Goal: Information Seeking & Learning: Learn about a topic

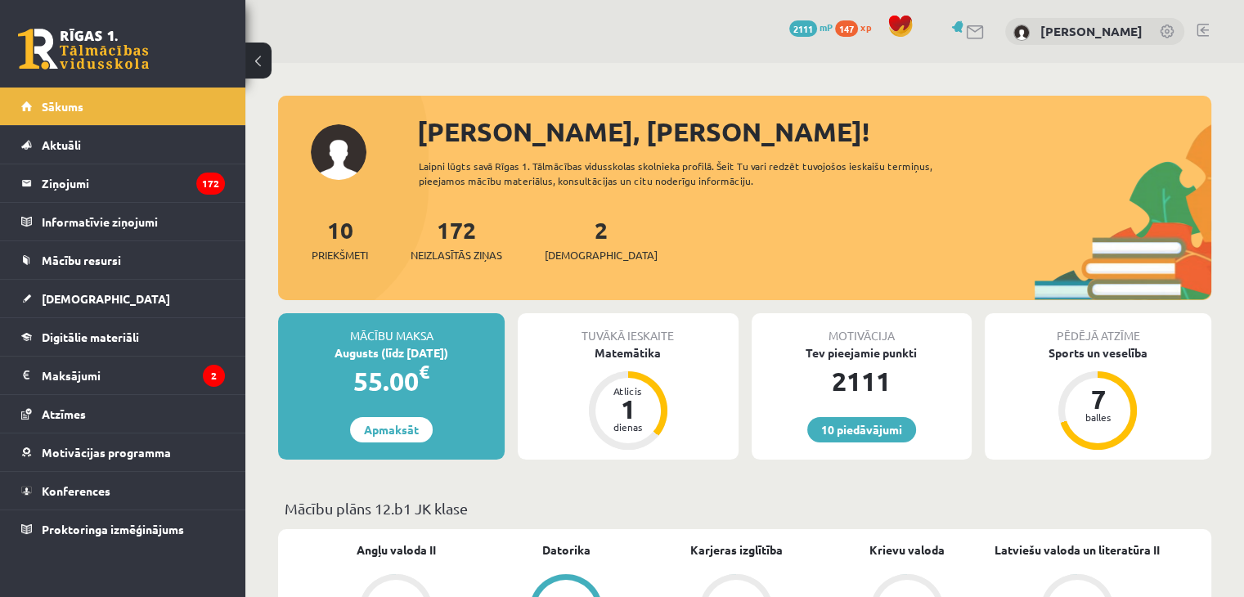
click at [582, 240] on div "2 Ieskaites" at bounding box center [601, 238] width 113 height 51
click at [578, 248] on span "[DEMOGRAPHIC_DATA]" at bounding box center [601, 255] width 113 height 16
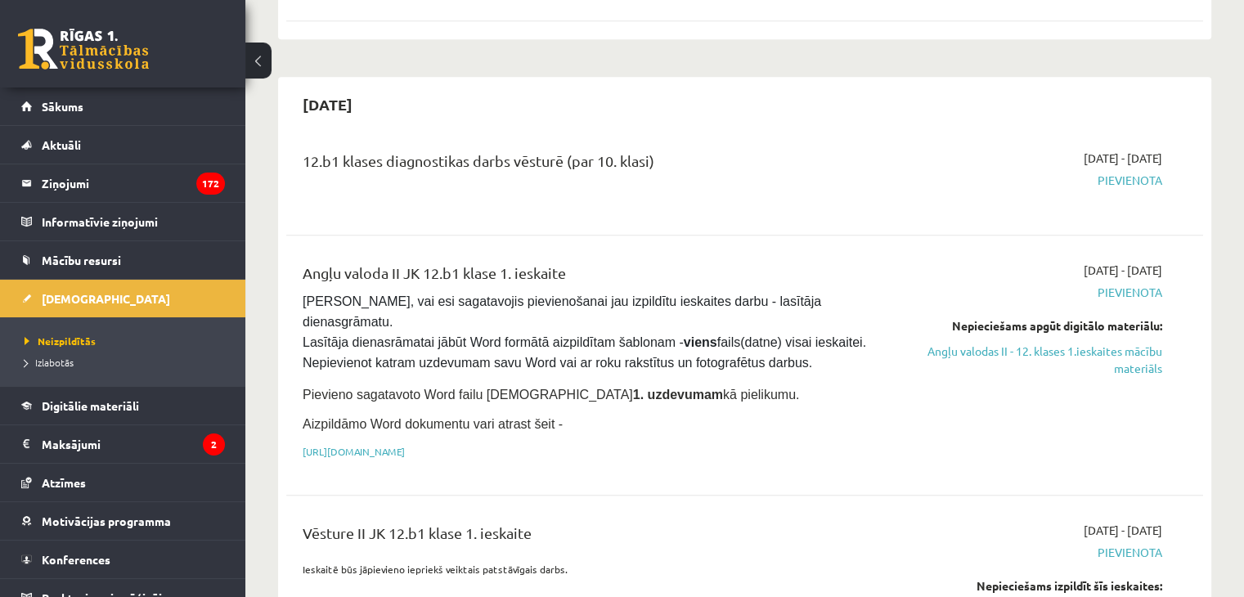
scroll to position [818, 0]
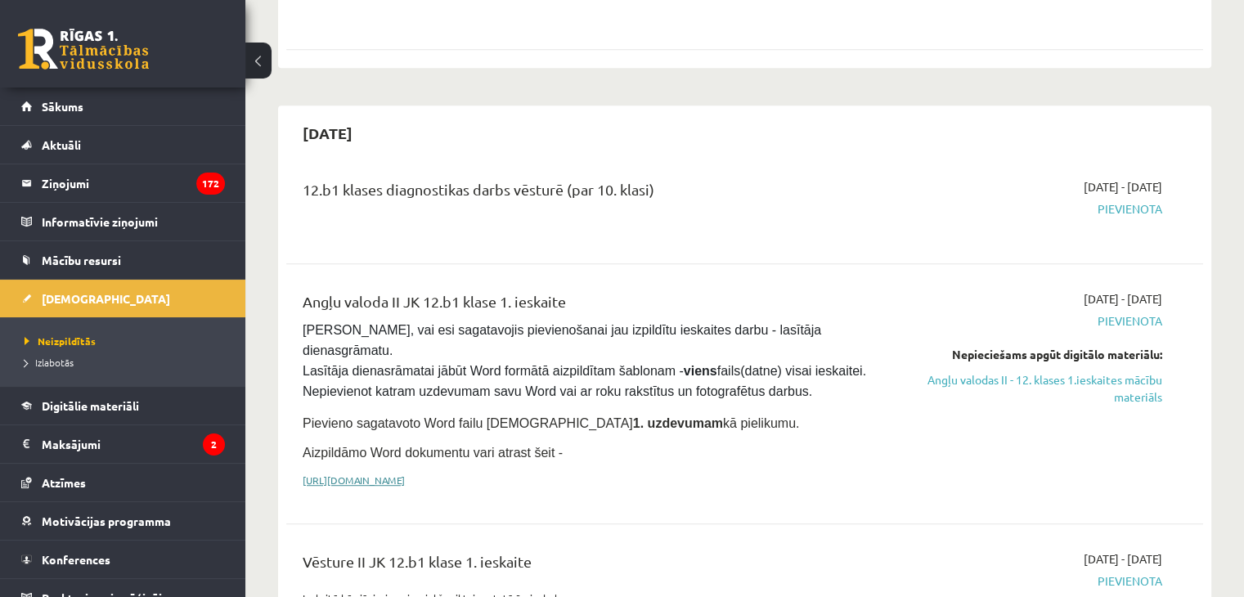
click at [405, 474] on link "https://drive.google.com/drive/folders/1IHE_ip15KOAbO2Se1NDGwZ2e__vlzPUf?usp=sh…" at bounding box center [354, 480] width 102 height 13
click at [1095, 371] on link "Angļu valodas II - 12. klases 1.ieskaites mācību materiāls" at bounding box center [1027, 388] width 270 height 34
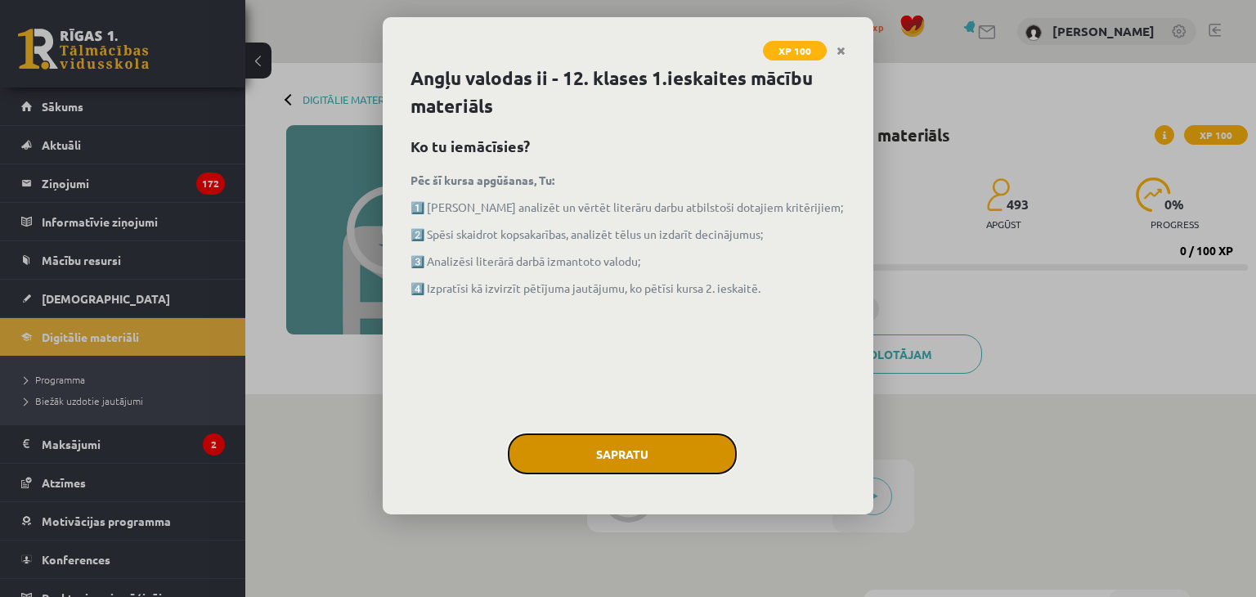
click at [662, 468] on button "Sapratu" at bounding box center [622, 453] width 229 height 41
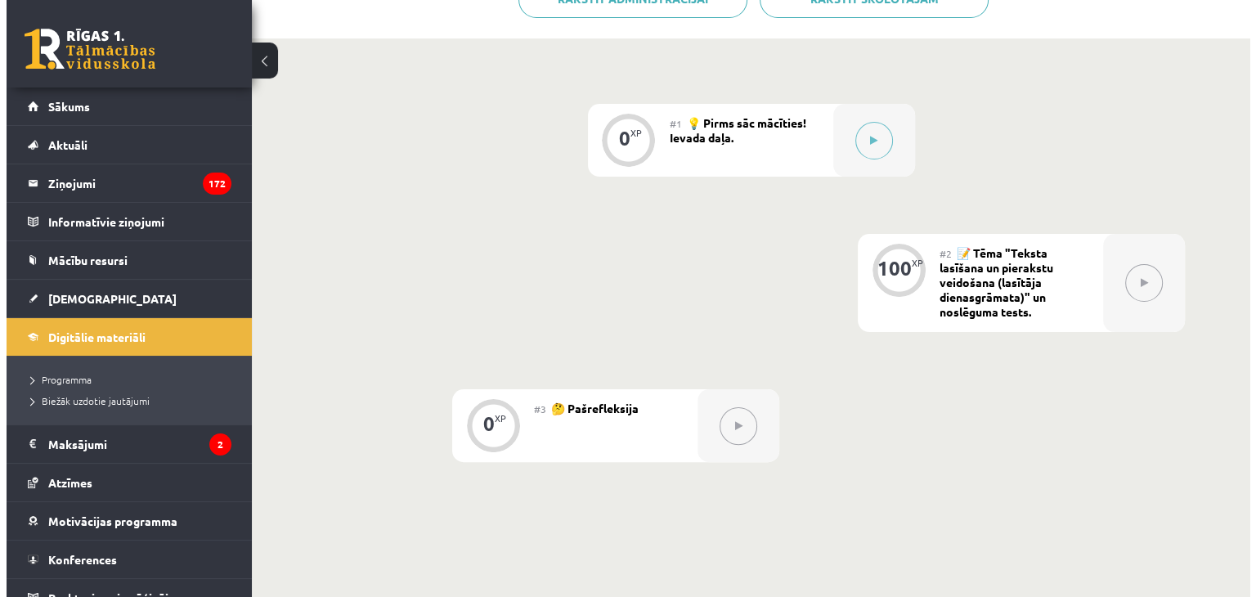
scroll to position [327, 0]
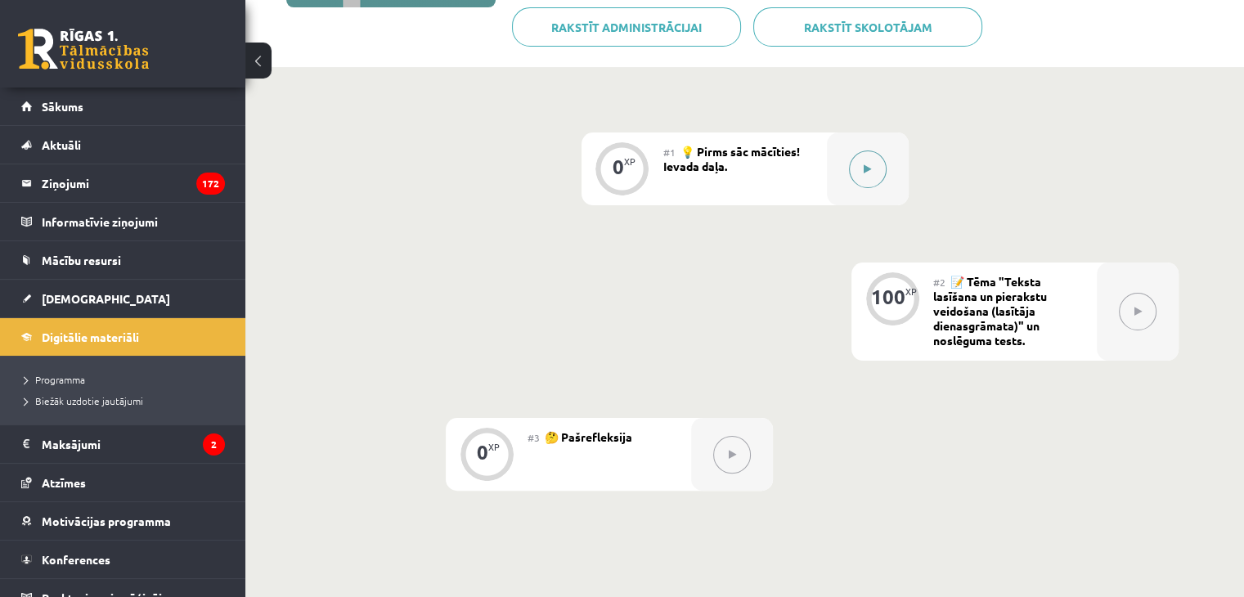
click at [873, 168] on button at bounding box center [868, 169] width 38 height 38
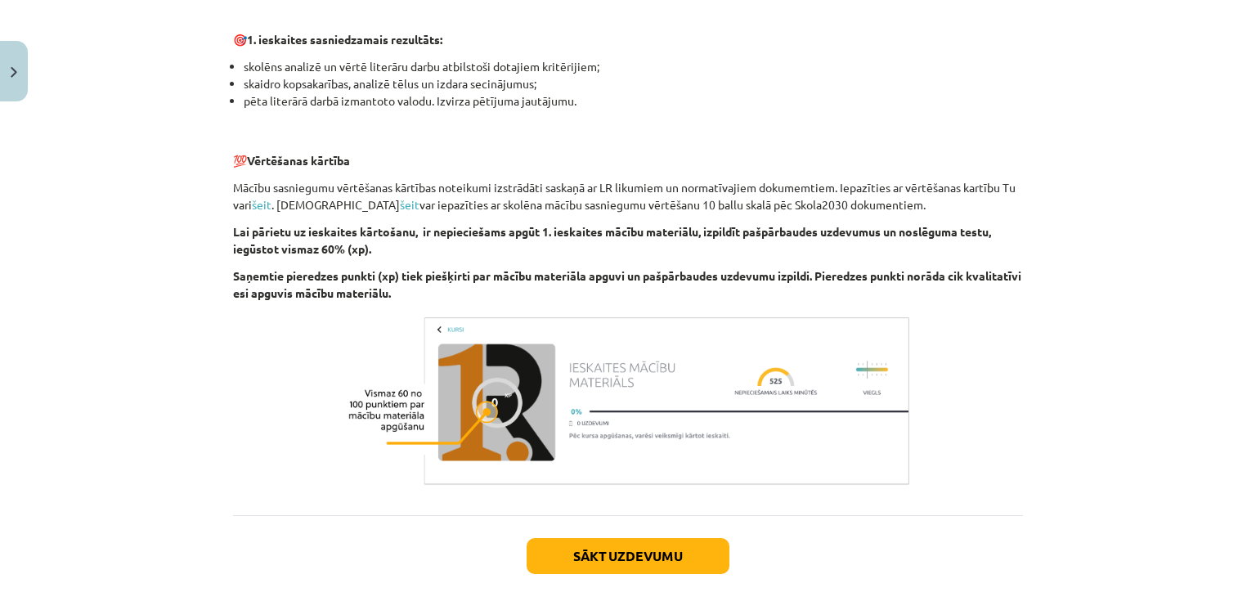
scroll to position [1125, 0]
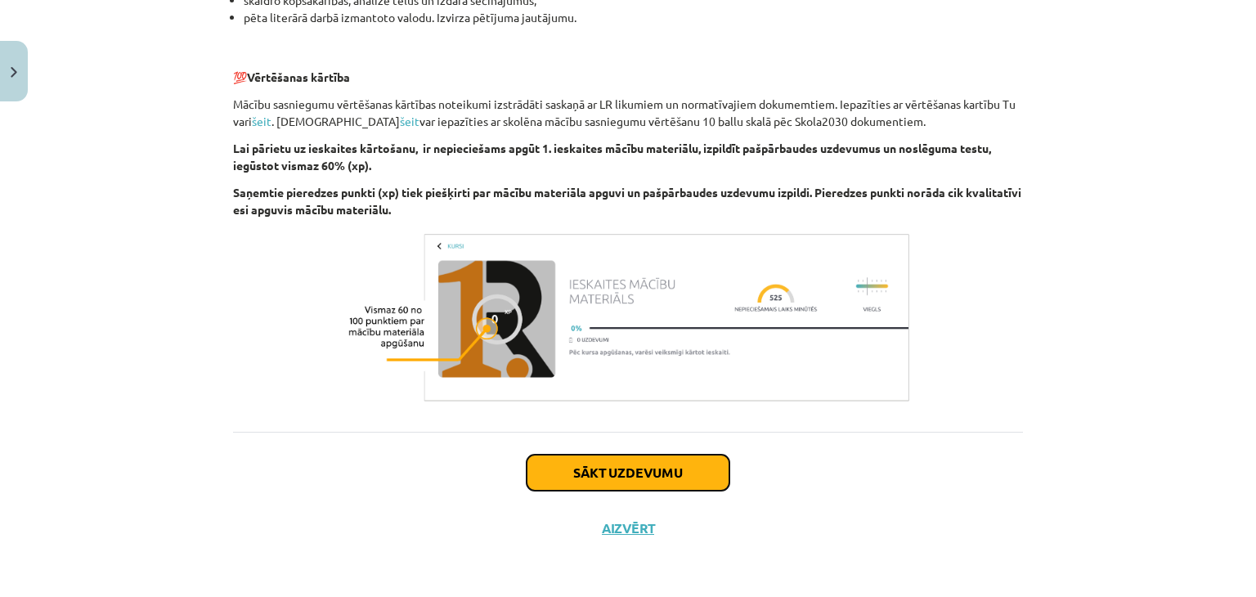
click at [697, 476] on button "Sākt uzdevumu" at bounding box center [628, 473] width 203 height 36
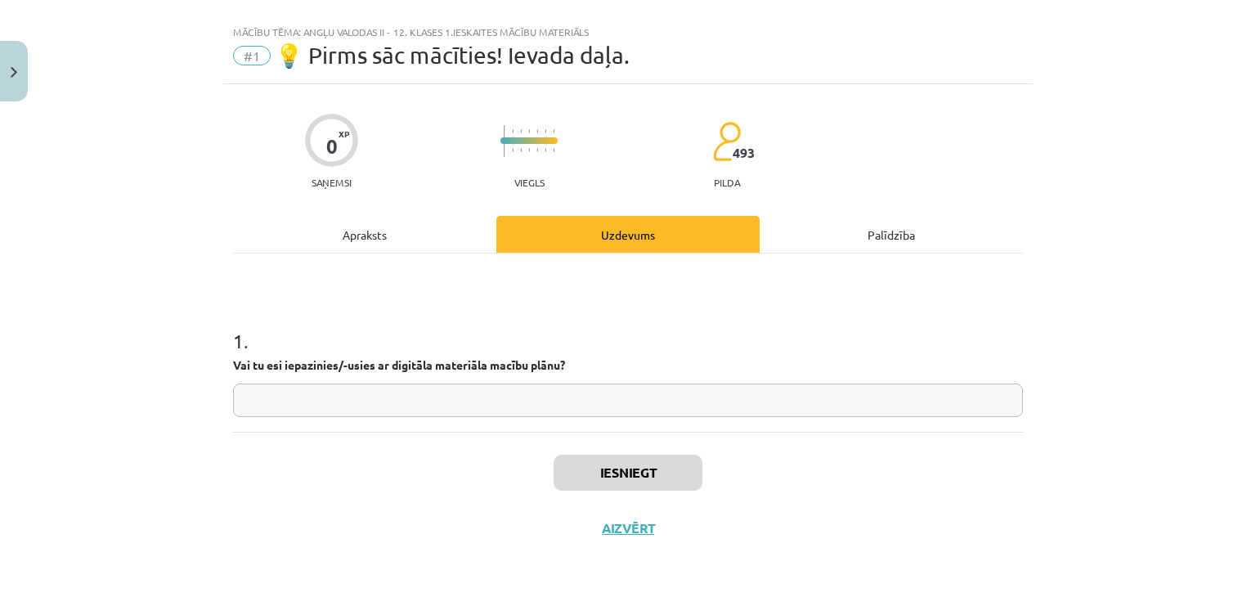
scroll to position [24, 0]
click at [687, 416] on input "text" at bounding box center [628, 401] width 790 height 34
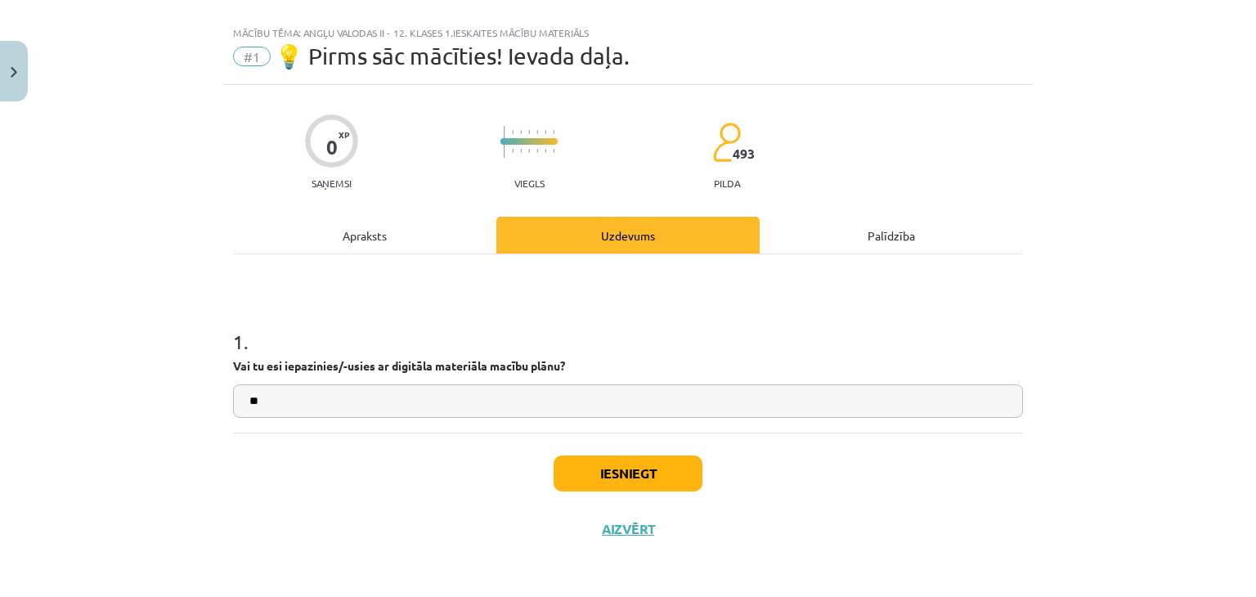
type input "**"
click at [666, 472] on button "Iesniegt" at bounding box center [628, 474] width 149 height 36
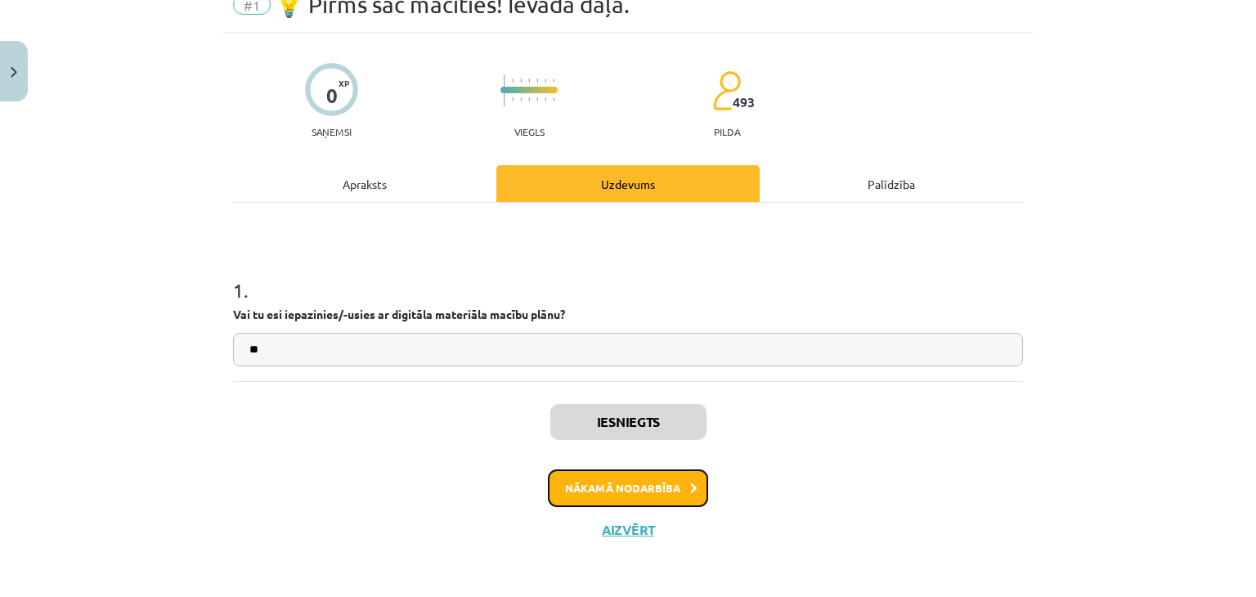
click at [663, 481] on button "Nākamā nodarbība" at bounding box center [628, 488] width 160 height 38
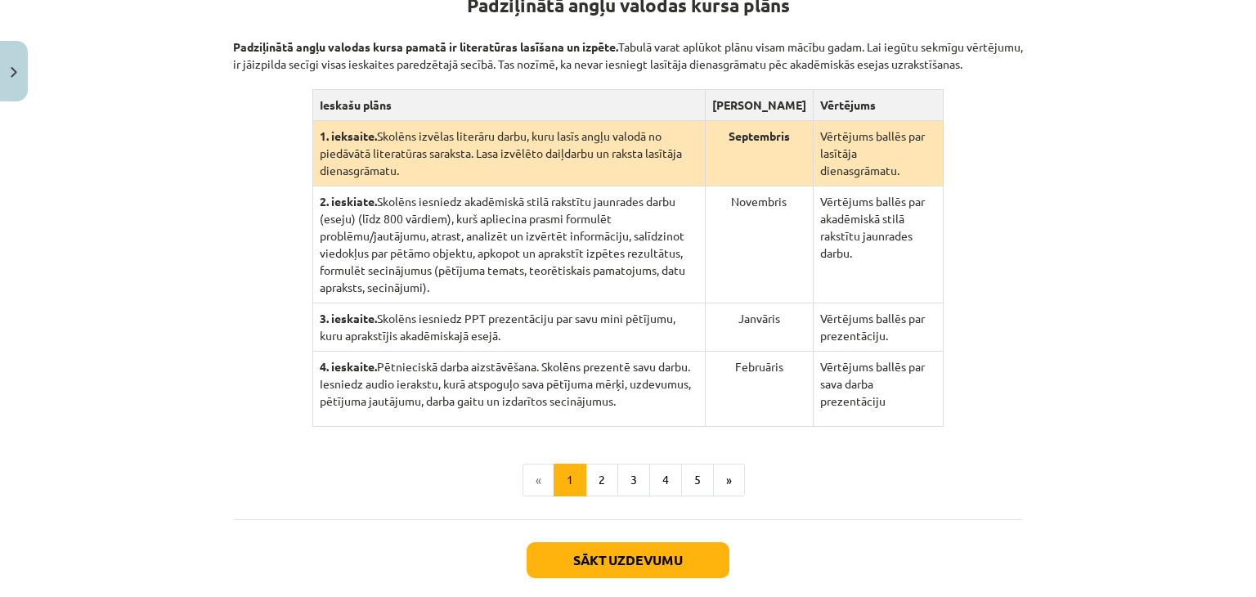
scroll to position [368, 0]
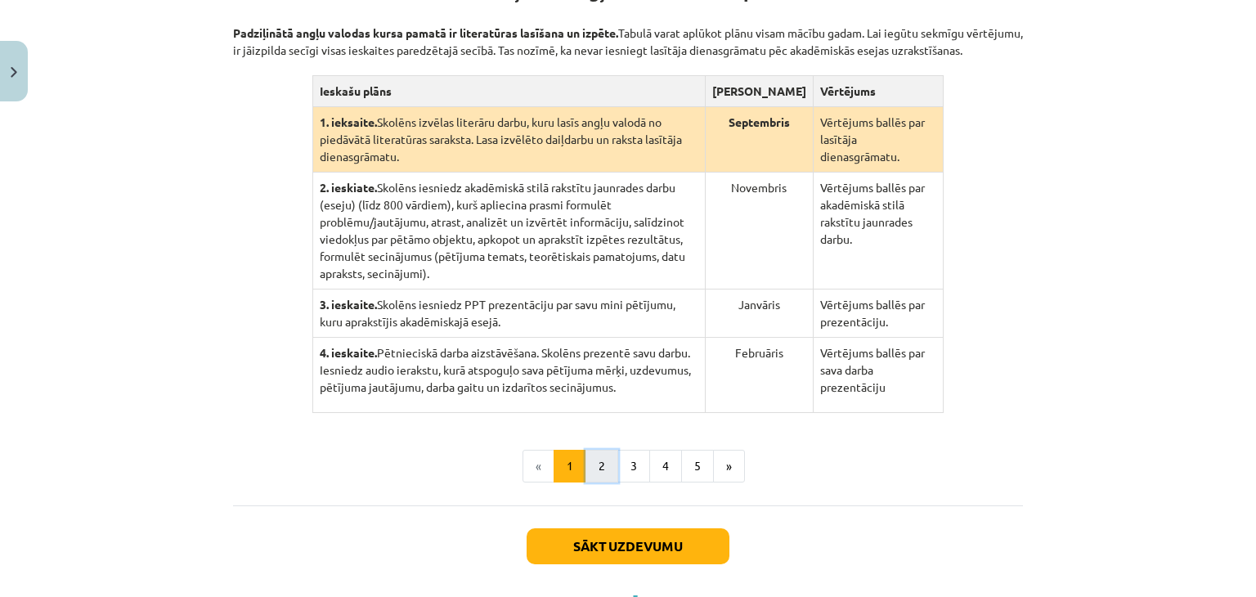
click at [602, 450] on button "2" at bounding box center [602, 466] width 33 height 33
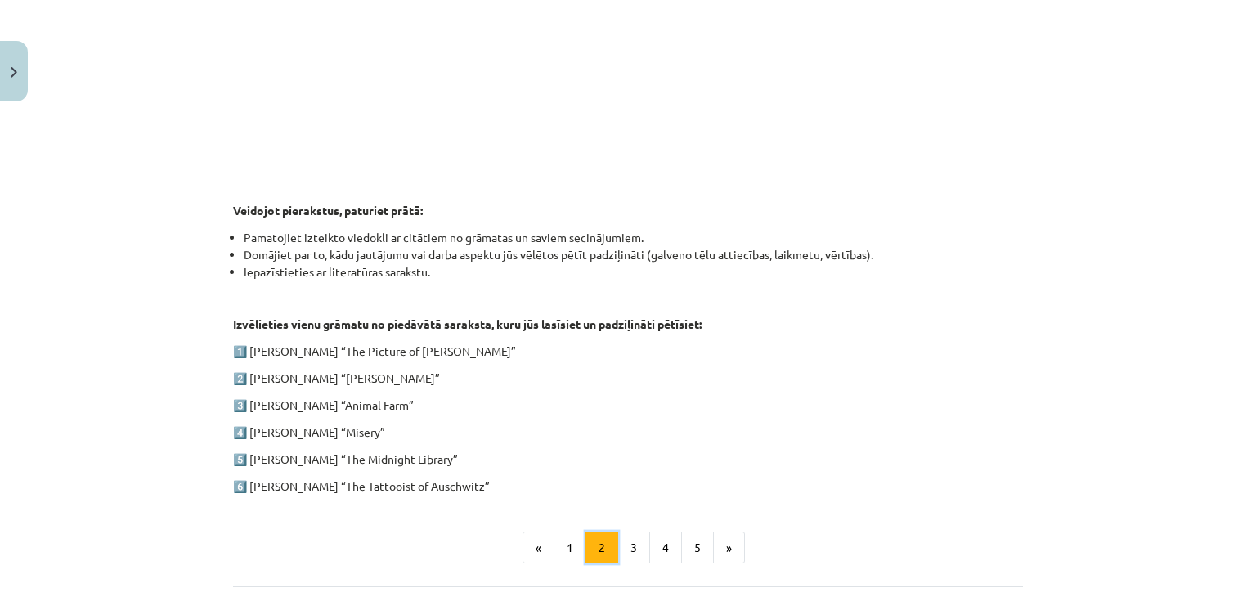
scroll to position [727, 0]
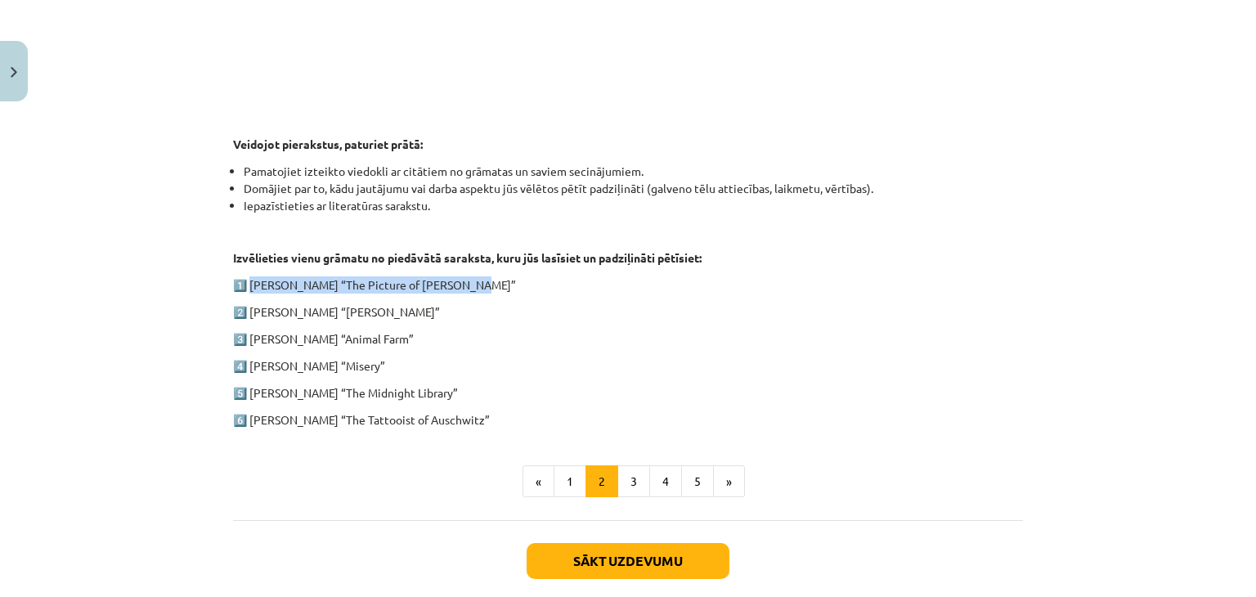
drag, startPoint x: 249, startPoint y: 281, endPoint x: 469, endPoint y: 285, distance: 220.1
click at [469, 285] on p "1️⃣ Oscar Wilde “The Picture of Dorian Gray”" at bounding box center [628, 284] width 790 height 17
copy p "Oscar Wilde “The Picture of Dorian Gray”"
click at [622, 483] on button "3" at bounding box center [633, 481] width 33 height 33
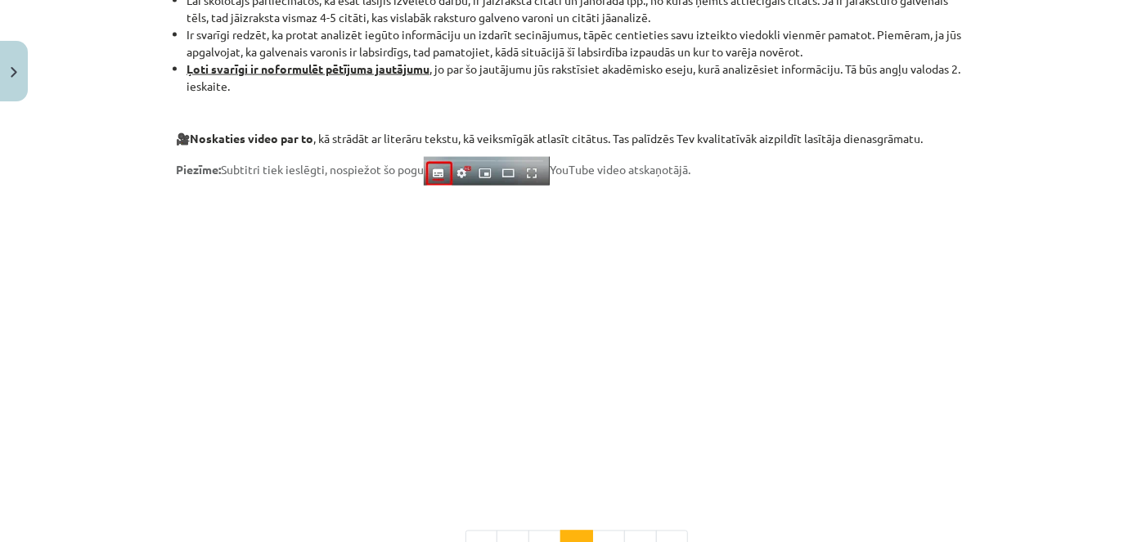
scroll to position [1264, 0]
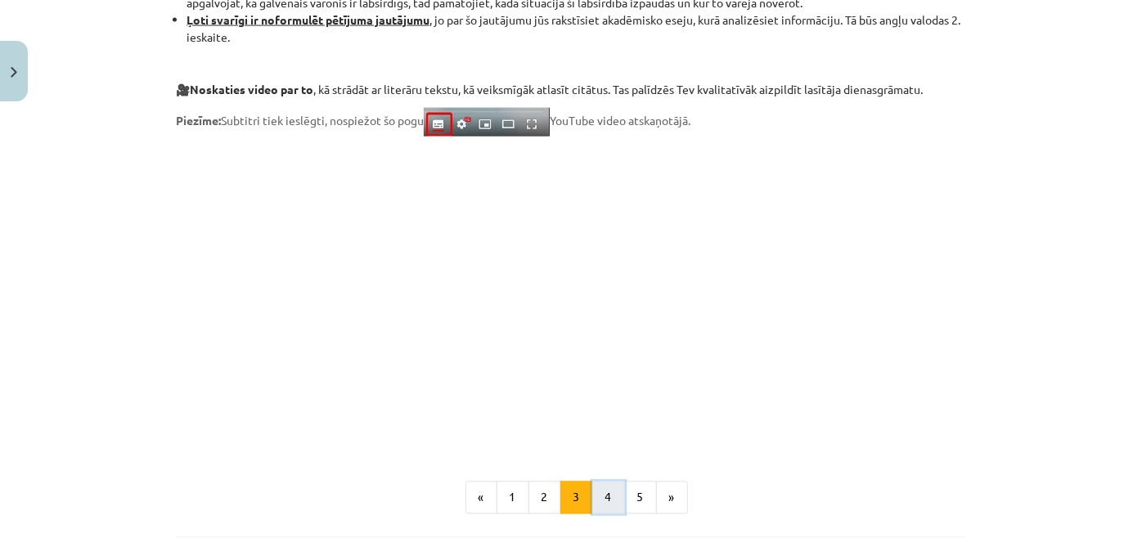
click at [606, 501] on button "4" at bounding box center [608, 498] width 33 height 33
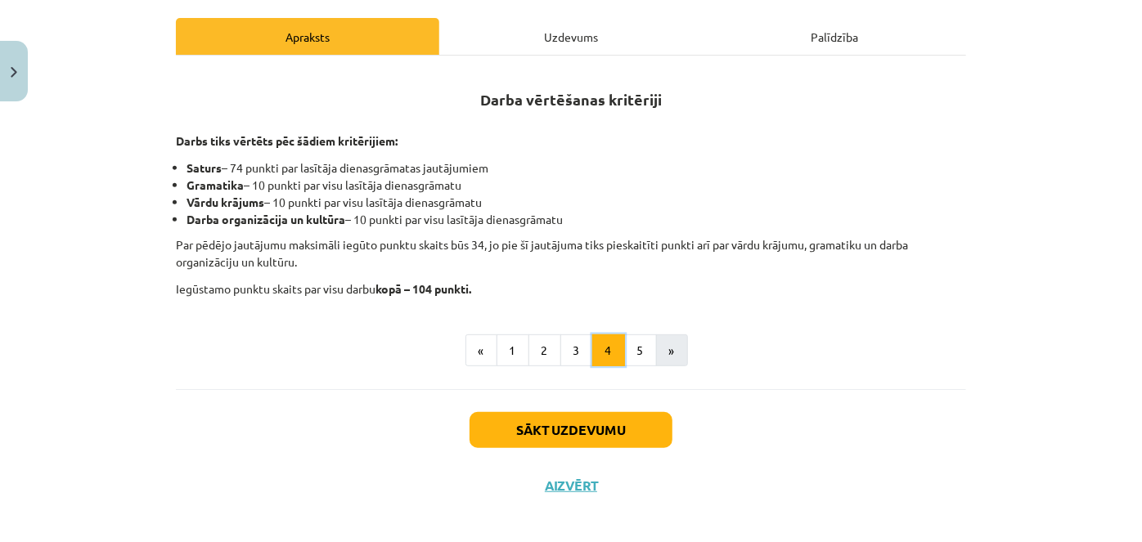
scroll to position [259, 0]
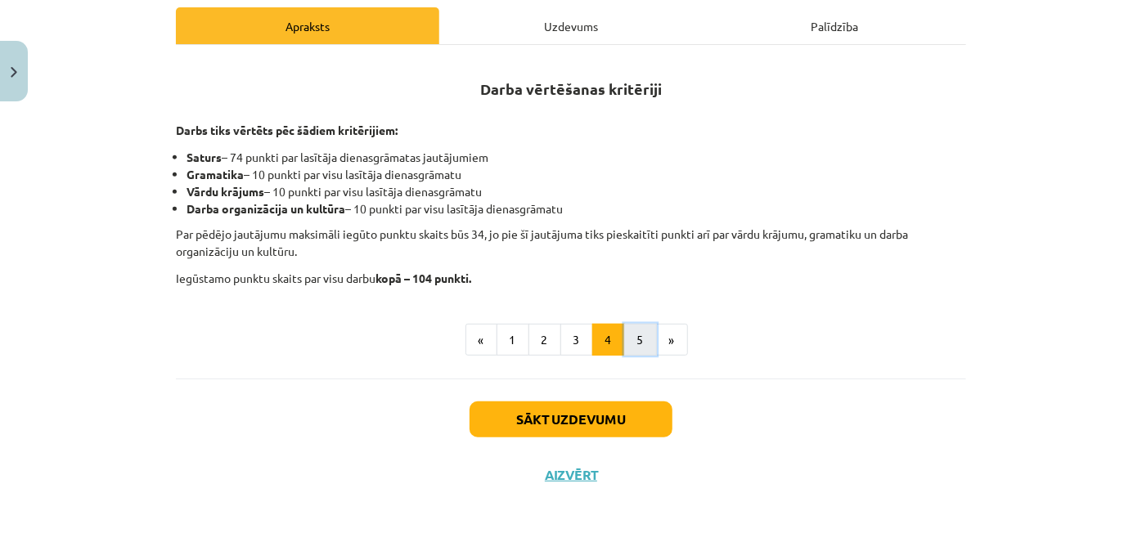
click at [639, 353] on button "5" at bounding box center [640, 340] width 33 height 33
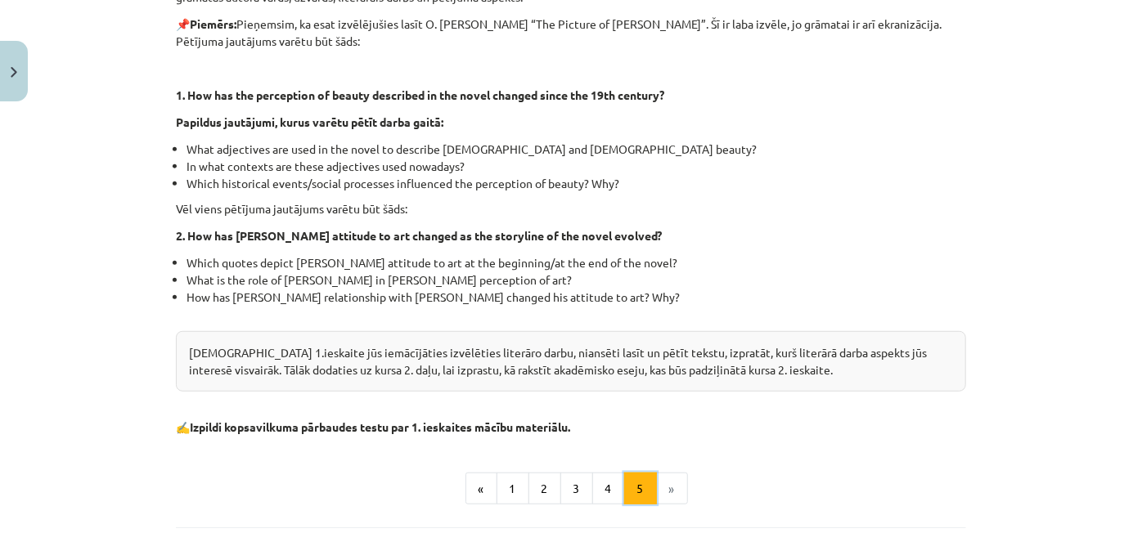
scroll to position [335, 0]
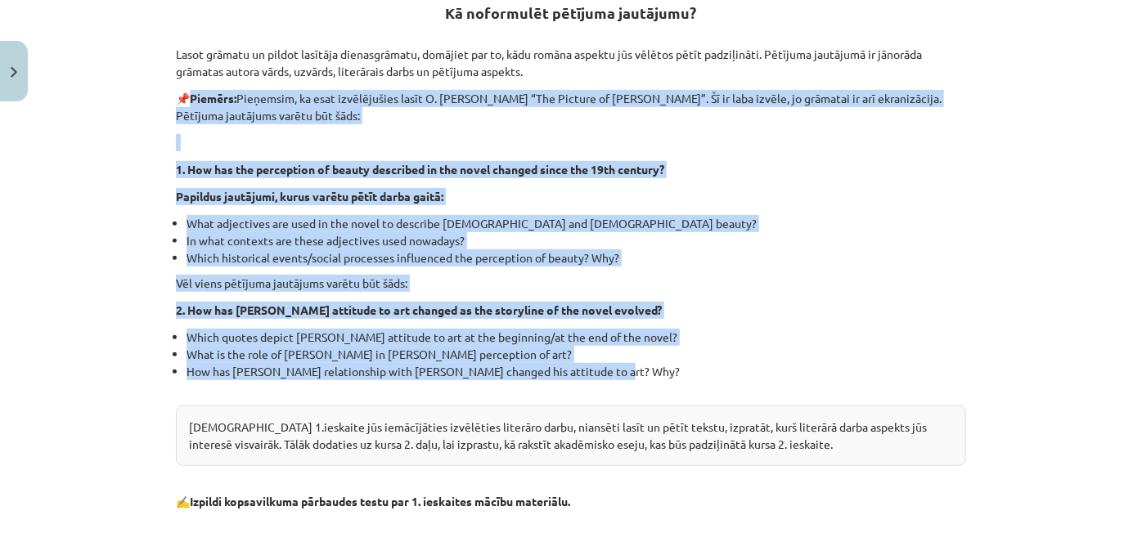
drag, startPoint x: 184, startPoint y: 96, endPoint x: 623, endPoint y: 377, distance: 521.6
click at [623, 377] on div "Kā noformulēt pētījuma jautājumu? Lasot grāmatu un pildot lasītāja dienasgrāmat…" at bounding box center [571, 247] width 790 height 527
copy div "📌 Piemērs: Pieņemsim, ka esat izvēlējušies lasīt O. Vailda “The Picture of Dori…"
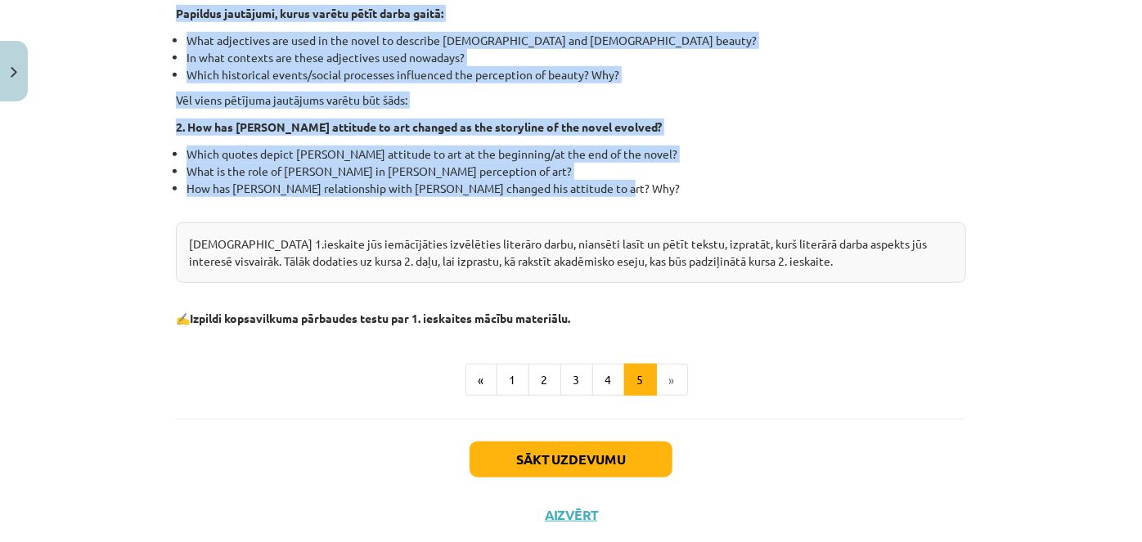
scroll to position [558, 0]
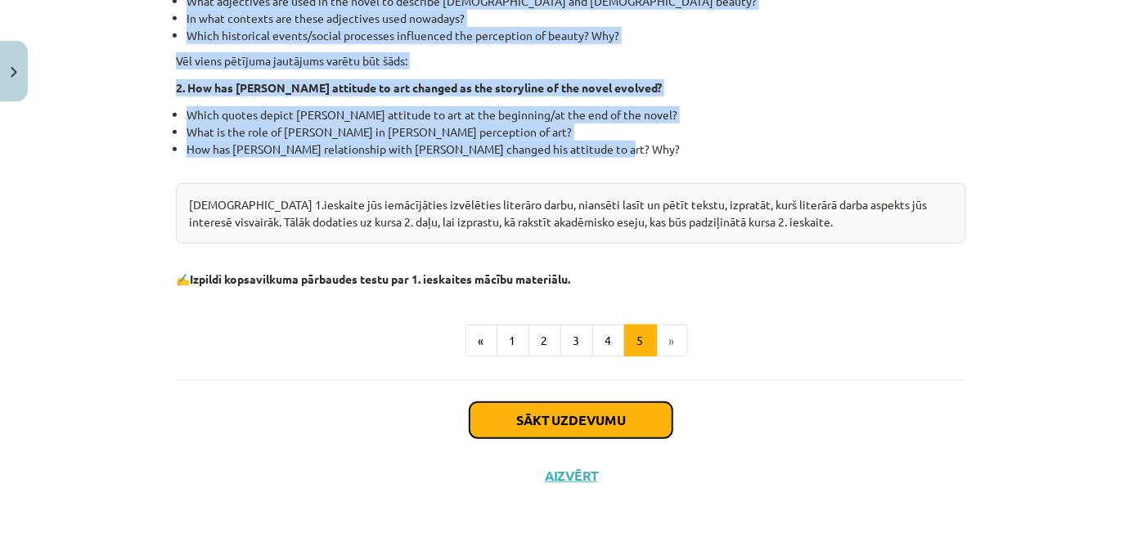
click at [579, 409] on button "Sākt uzdevumu" at bounding box center [570, 420] width 203 height 36
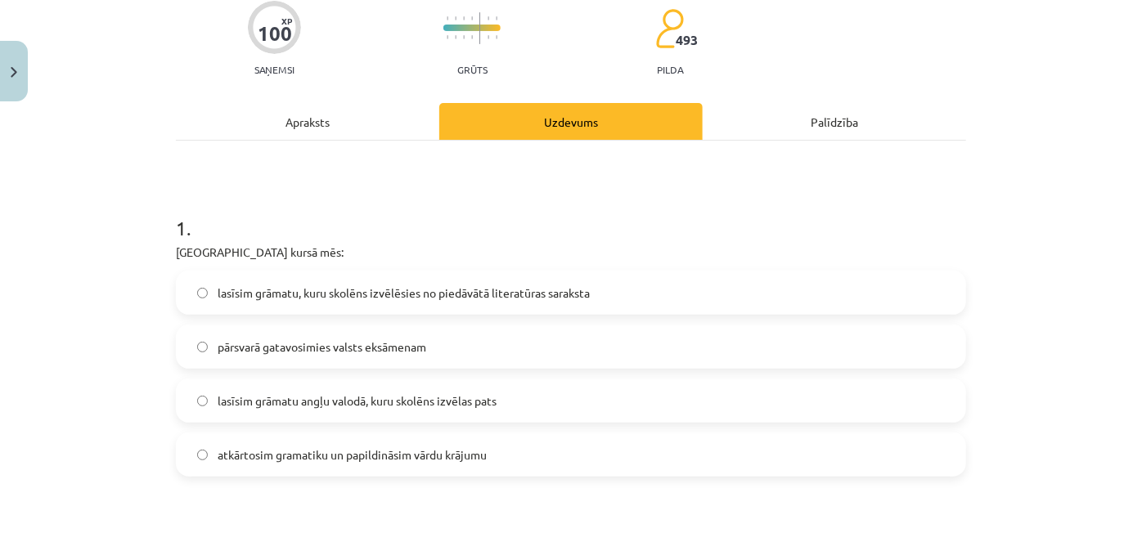
scroll to position [263, 0]
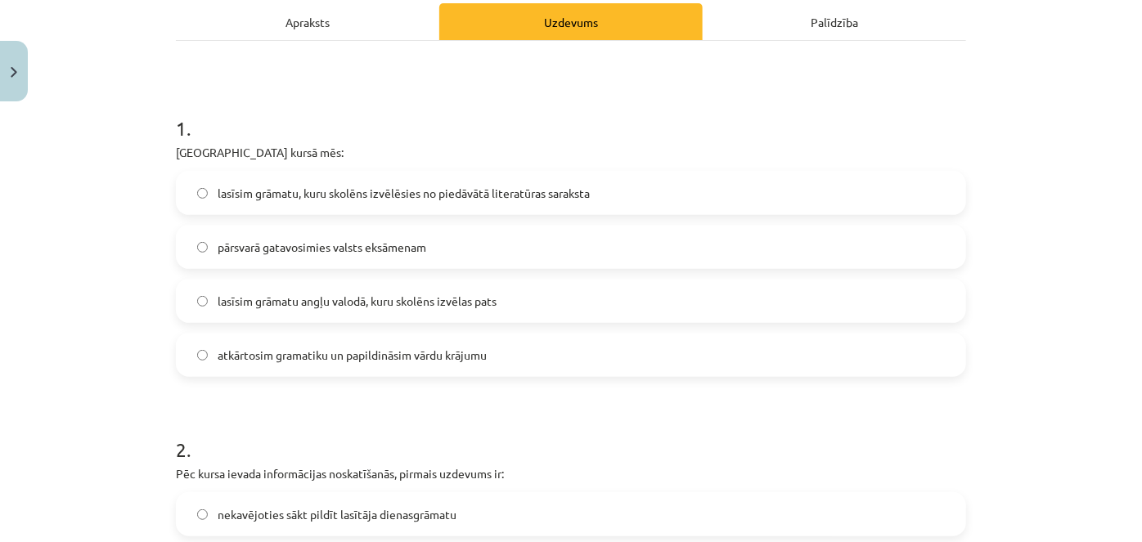
click at [294, 190] on span "lasīsim grāmatu, kuru skolēns izvēlēsies no piedāvātā literatūras saraksta" at bounding box center [404, 193] width 372 height 17
click at [308, 243] on span "pārsvarā gatavosimies valsts eksāmenam" at bounding box center [322, 247] width 209 height 17
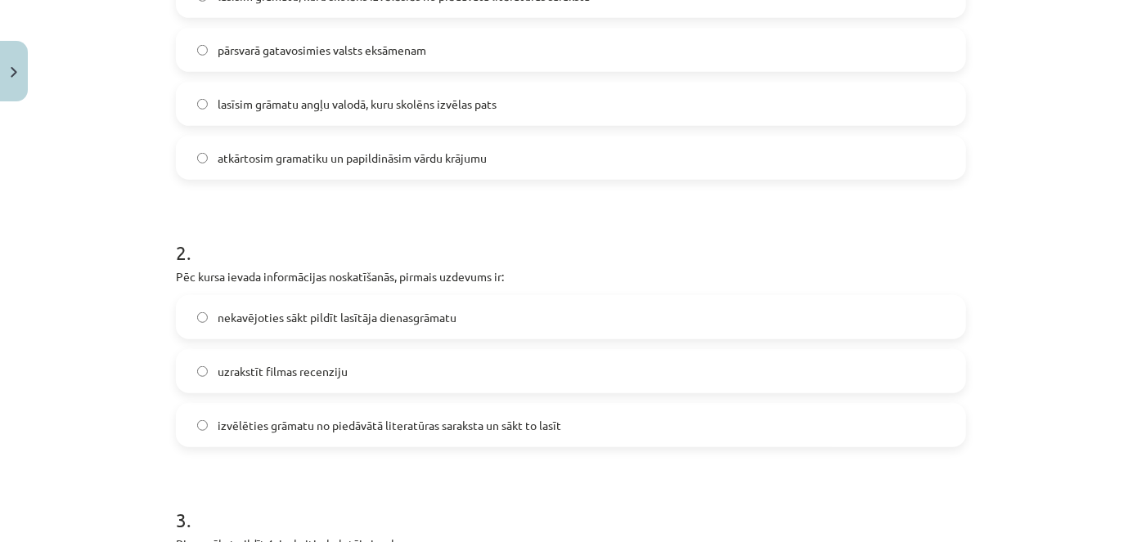
scroll to position [487, 0]
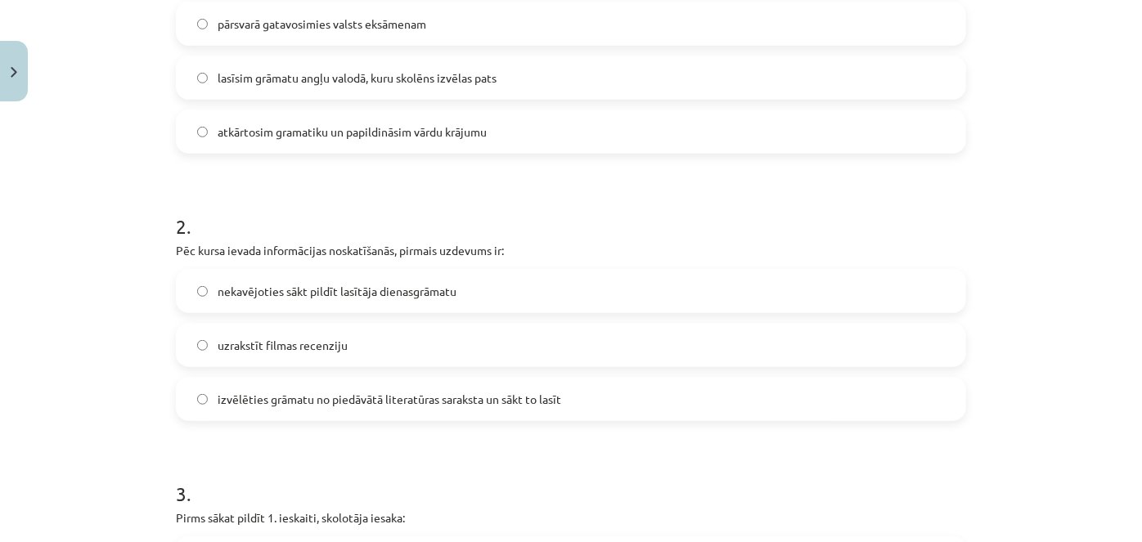
click at [299, 149] on label "atkārtosim gramatiku un papildināsim vārdu krājumu" at bounding box center [570, 131] width 787 height 41
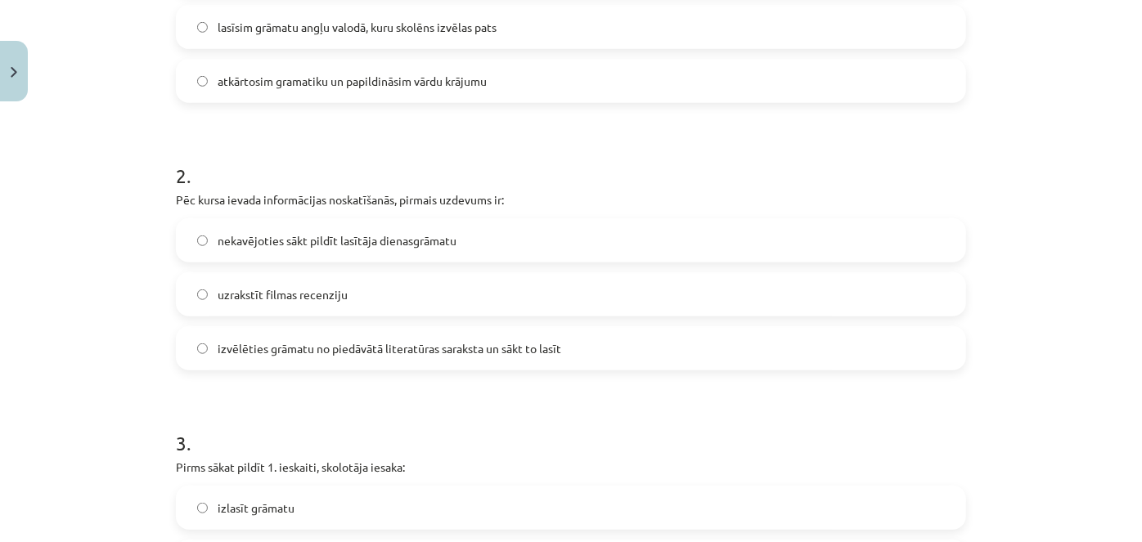
scroll to position [561, 0]
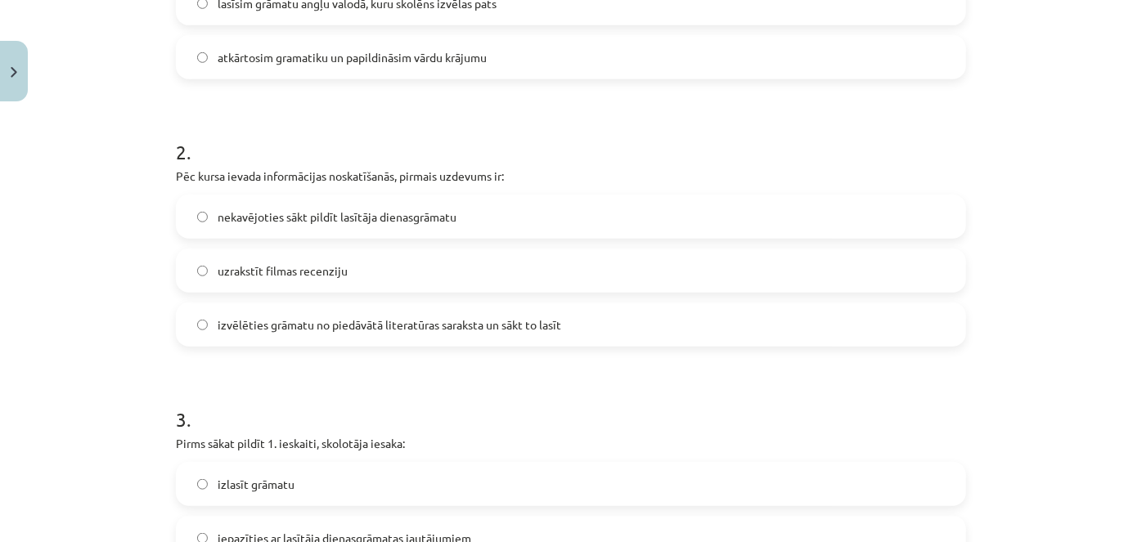
click at [331, 219] on span "nekavējoties sākt pildīt lasītāja dienasgrāmatu" at bounding box center [337, 217] width 239 height 17
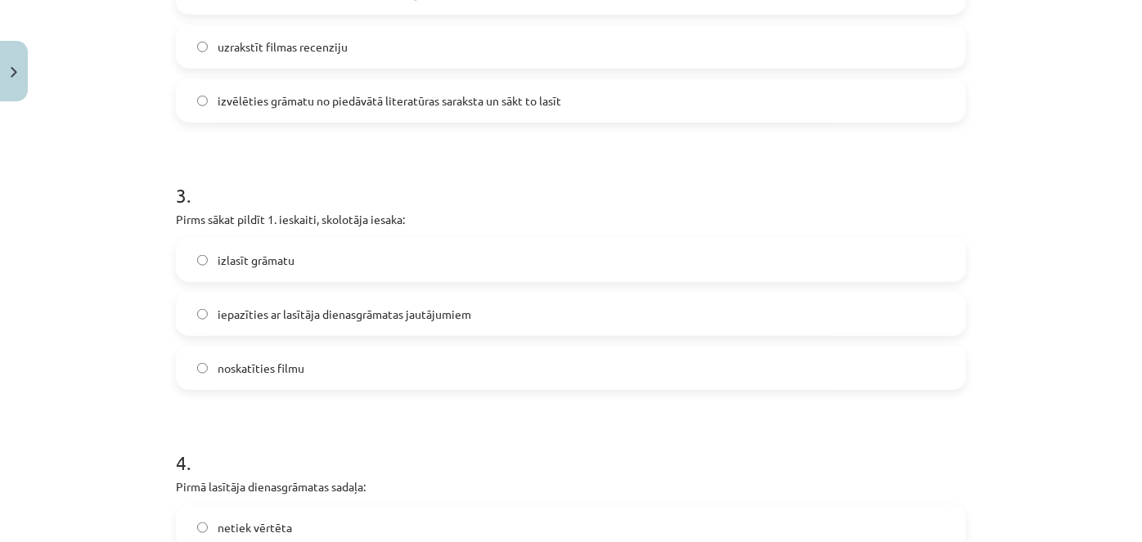
scroll to position [859, 0]
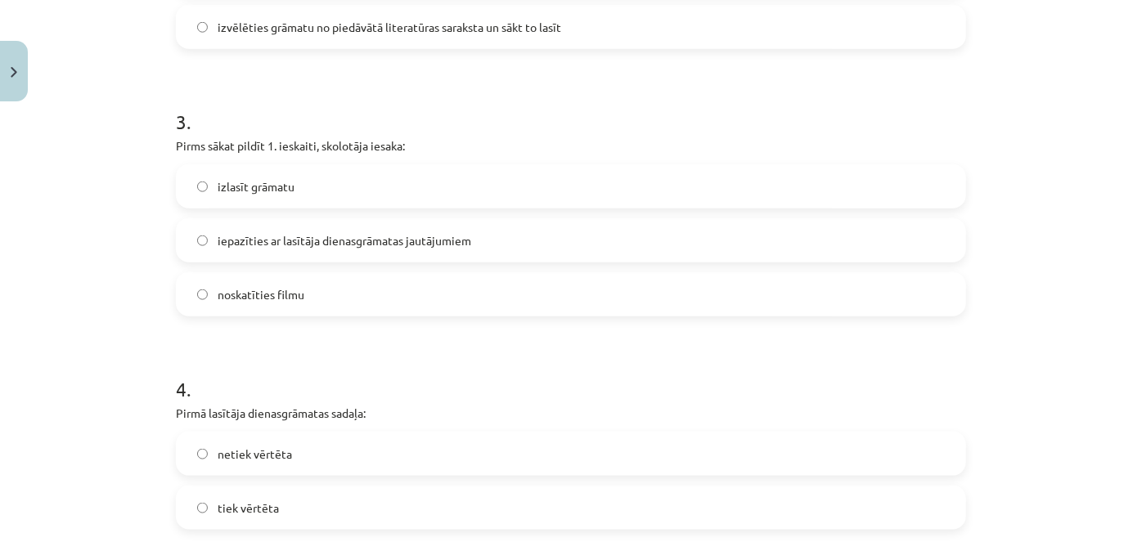
click at [272, 193] on span "izlasīt grāmatu" at bounding box center [256, 186] width 77 height 17
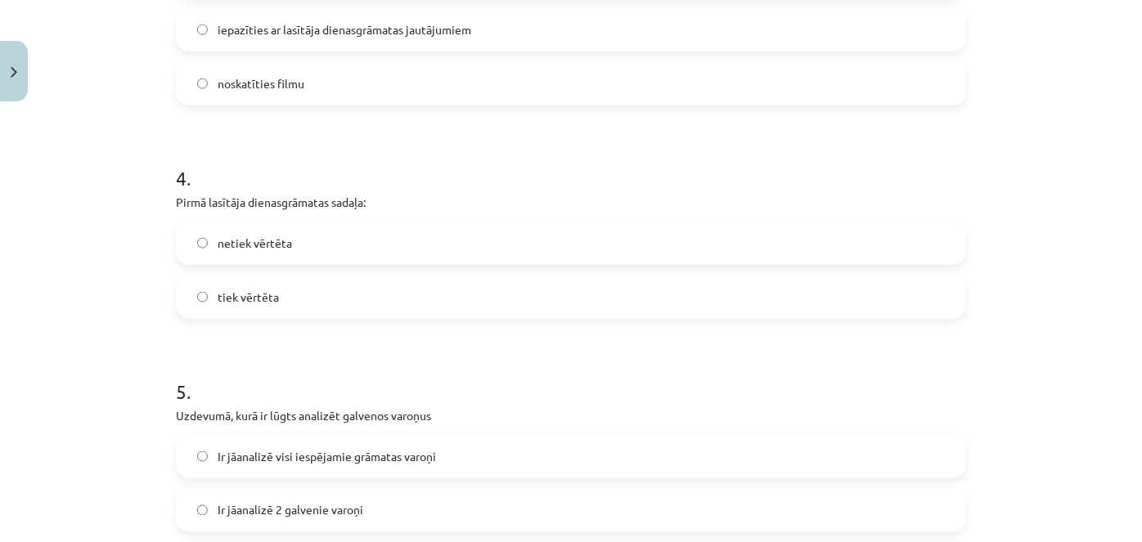
scroll to position [1081, 0]
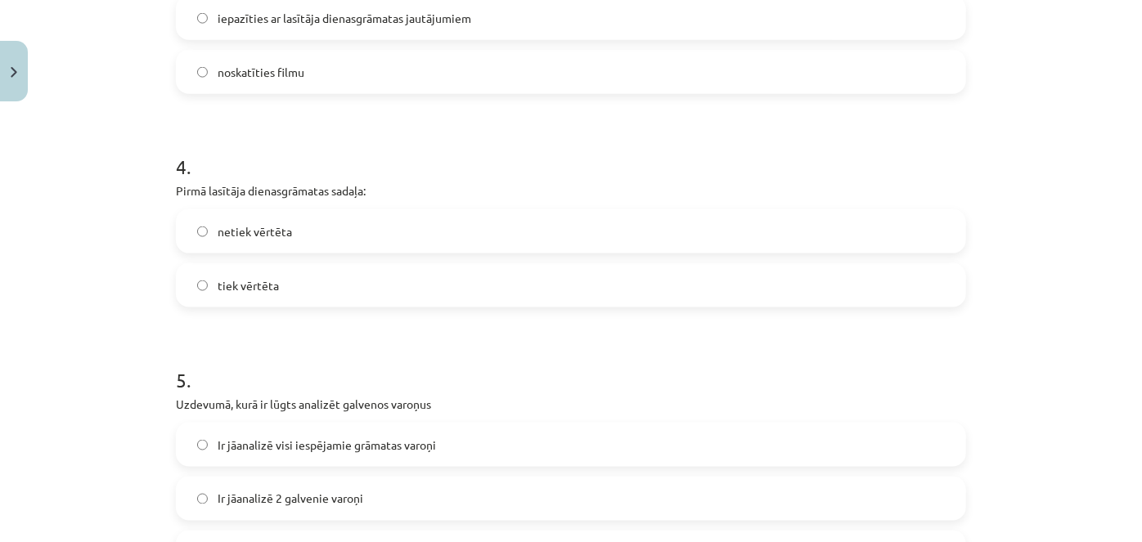
click at [291, 298] on label "tiek vērtēta" at bounding box center [570, 285] width 787 height 41
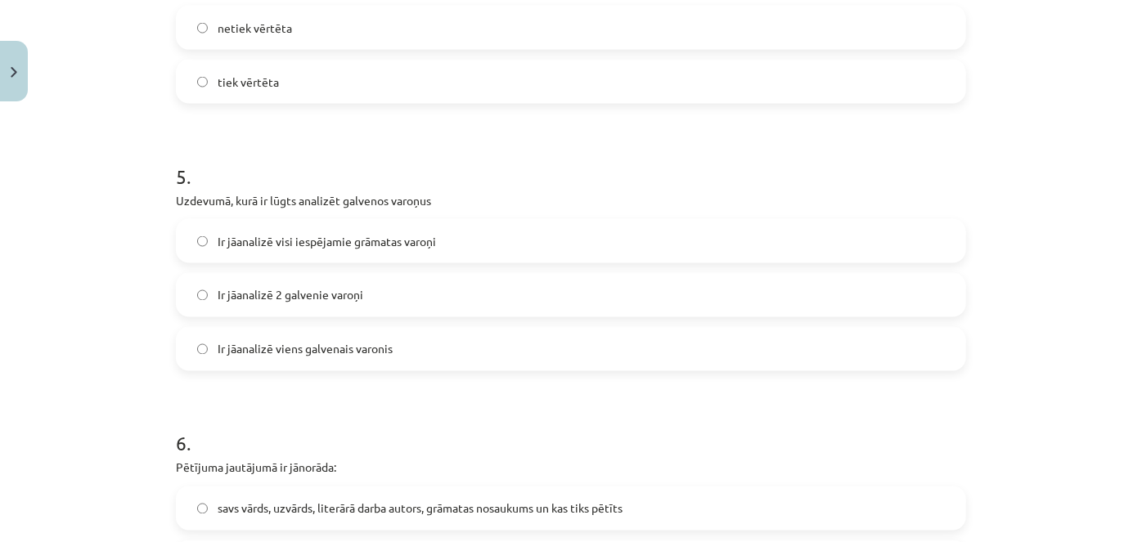
scroll to position [1304, 0]
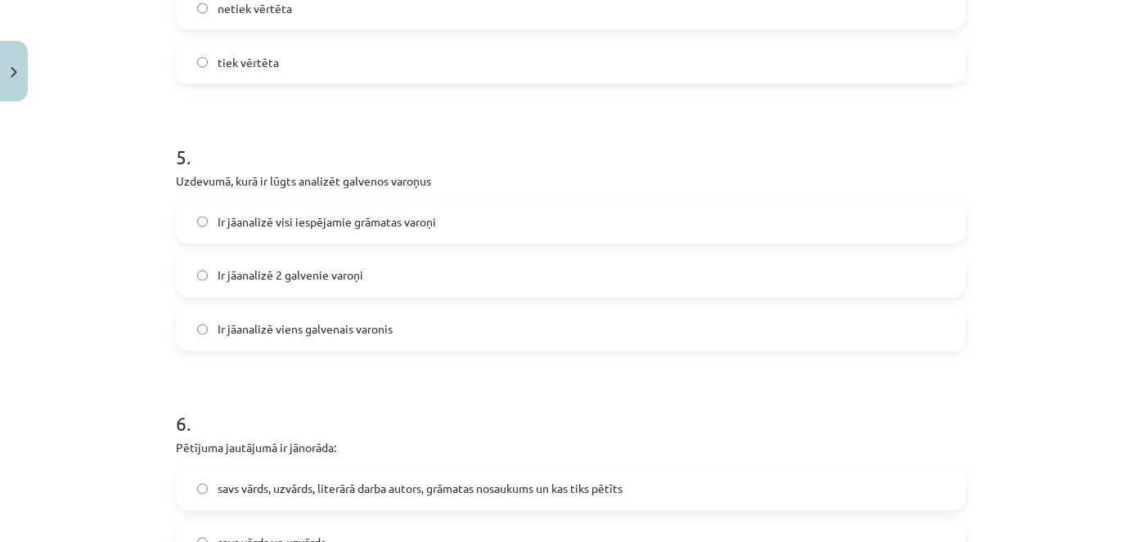
click at [291, 232] on label "Ir jāanalizē visi iespējamie grāmatas varoņi" at bounding box center [570, 221] width 787 height 41
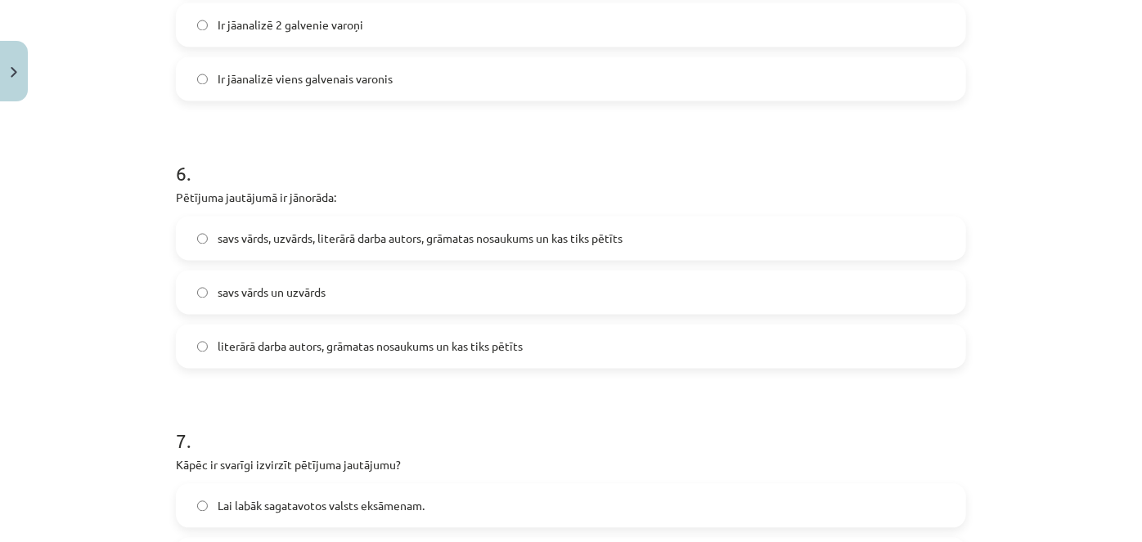
scroll to position [1602, 0]
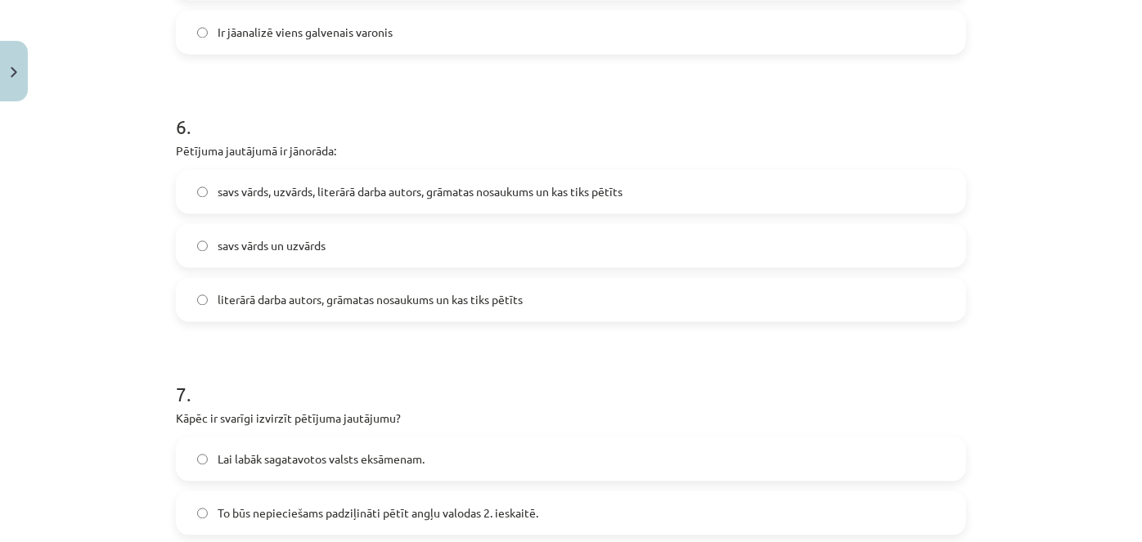
click at [293, 203] on label "savs vārds, uzvārds, literārā darba autors, grāmatas nosaukums un kas tiks pētī…" at bounding box center [570, 191] width 787 height 41
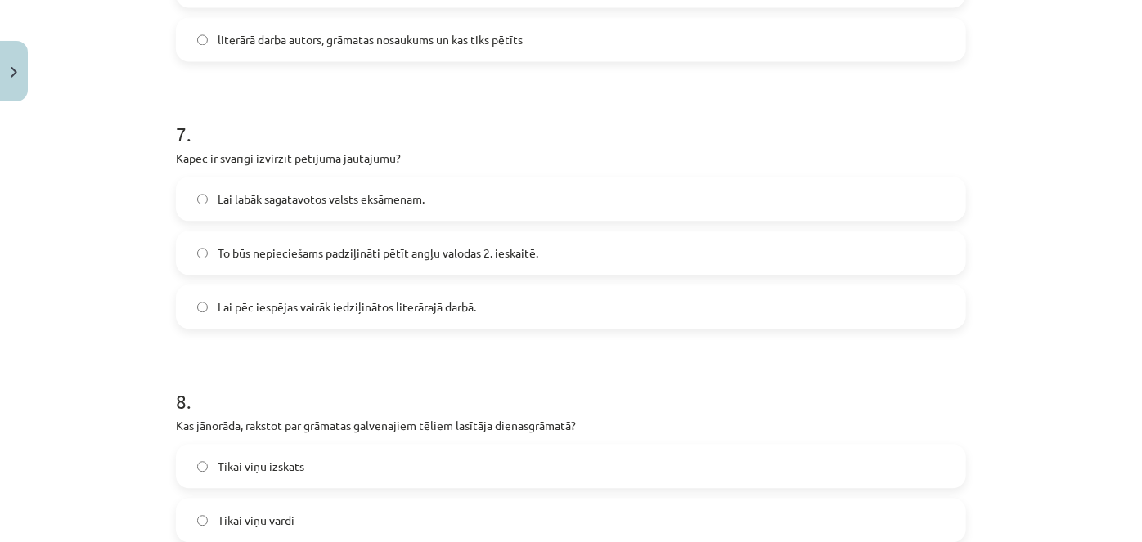
scroll to position [1899, 0]
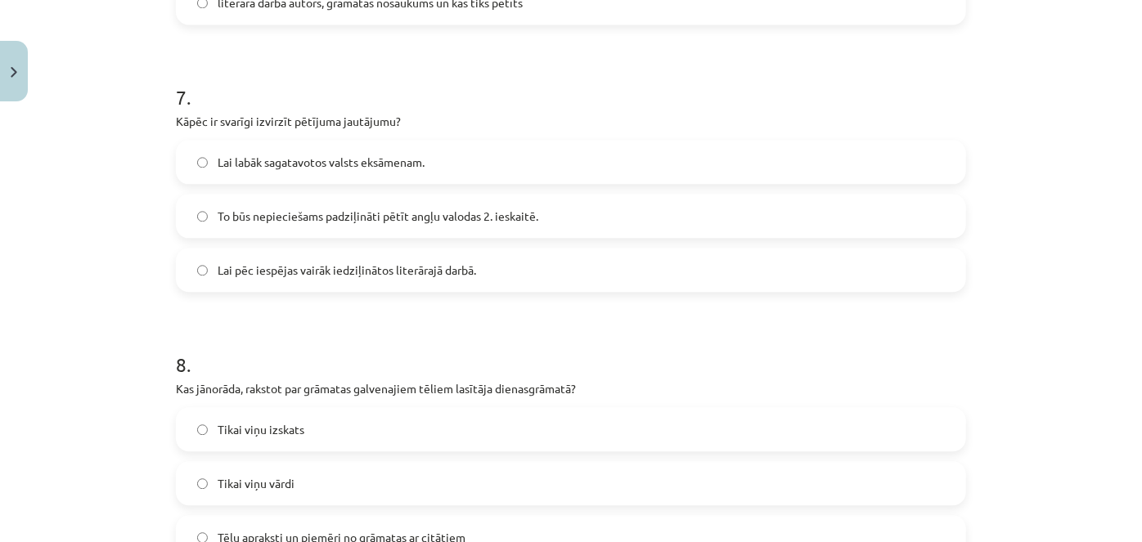
click at [284, 166] on span "Lai labāk sagatavotos valsts eksāmenam." at bounding box center [321, 162] width 207 height 17
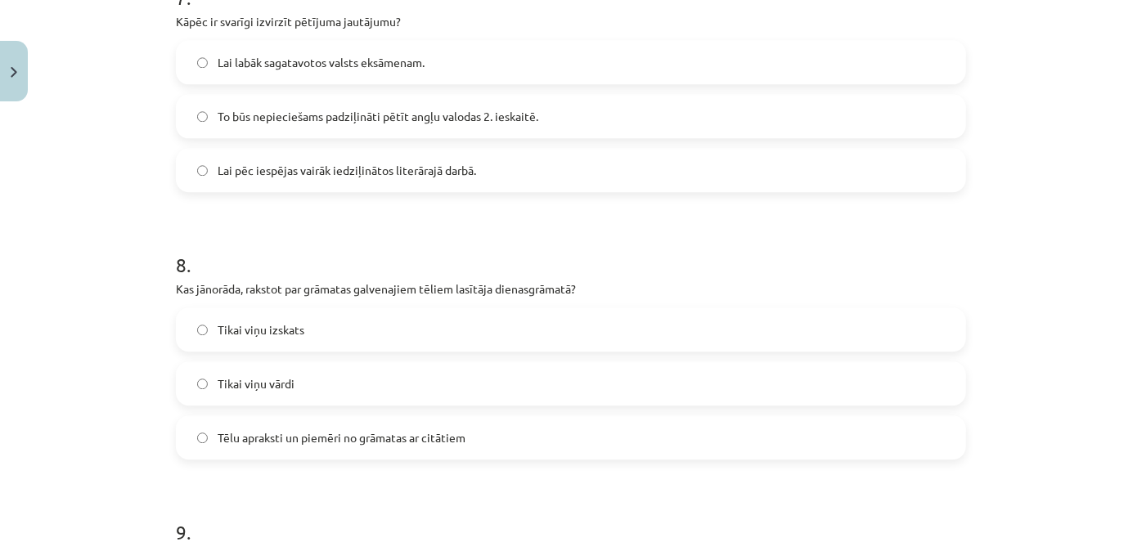
scroll to position [2048, 0]
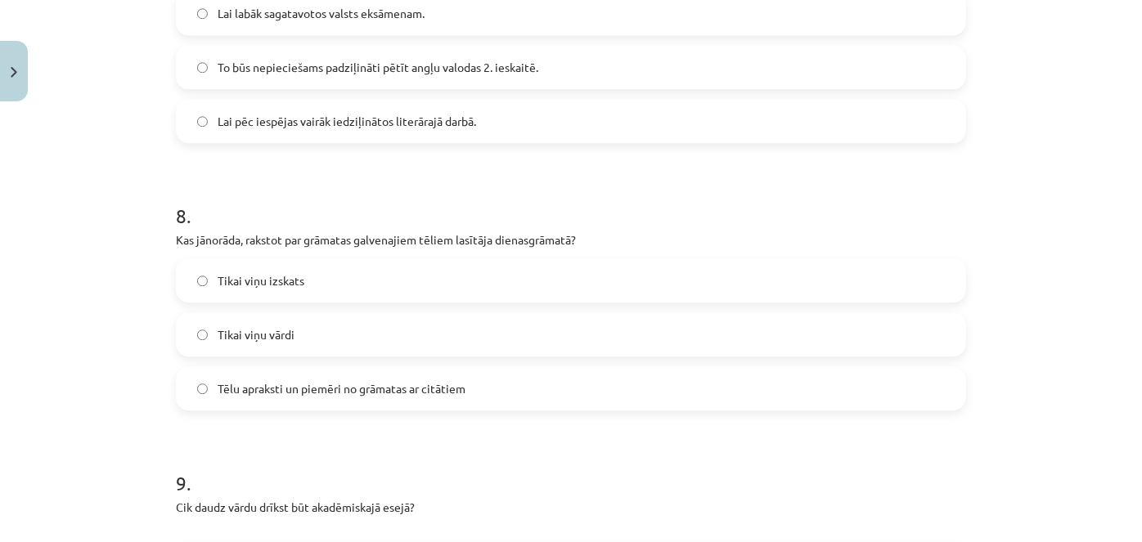
click at [379, 391] on span "Tēlu apraksti un piemēri no grāmatas ar citātiem" at bounding box center [342, 388] width 248 height 17
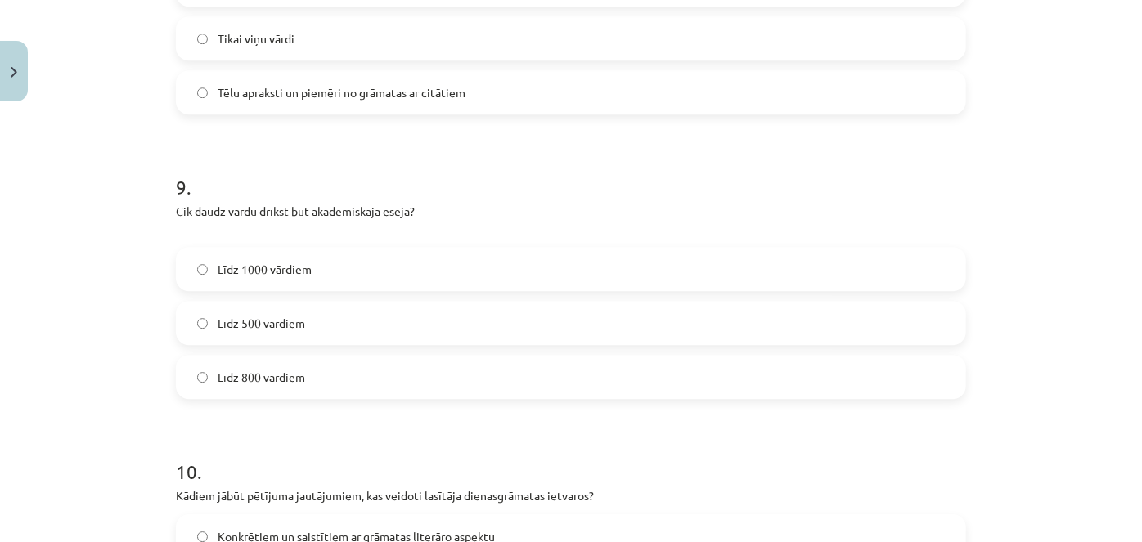
scroll to position [2420, 0]
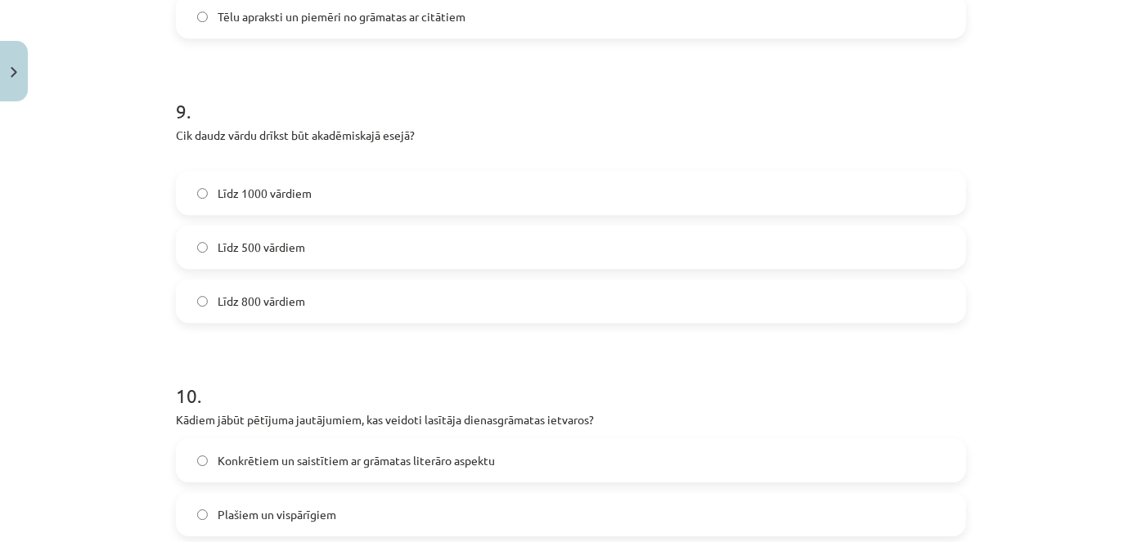
click at [316, 189] on label "Līdz 1000 vārdiem" at bounding box center [570, 193] width 787 height 41
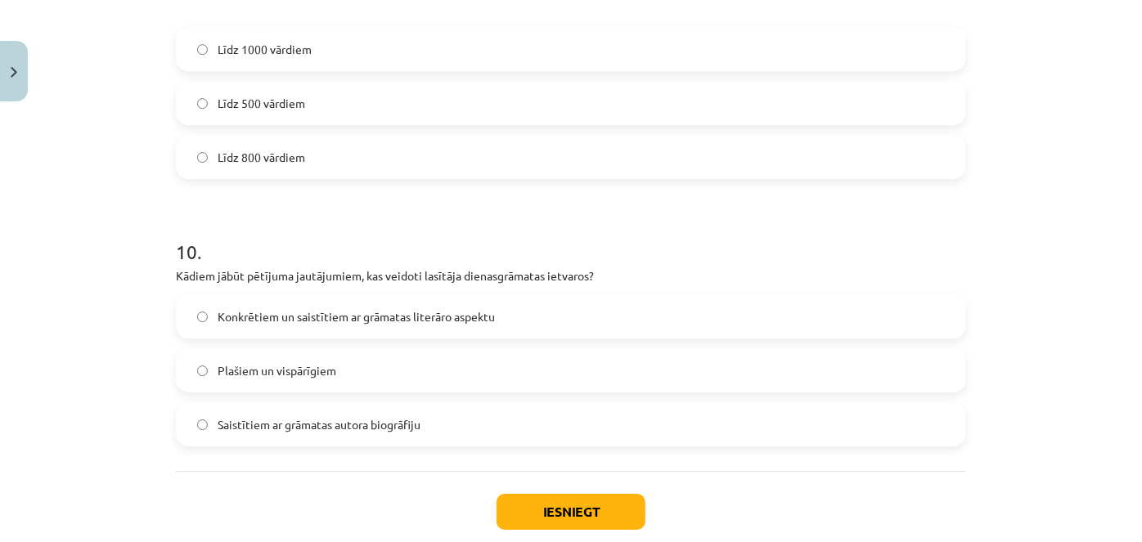
scroll to position [2656, 0]
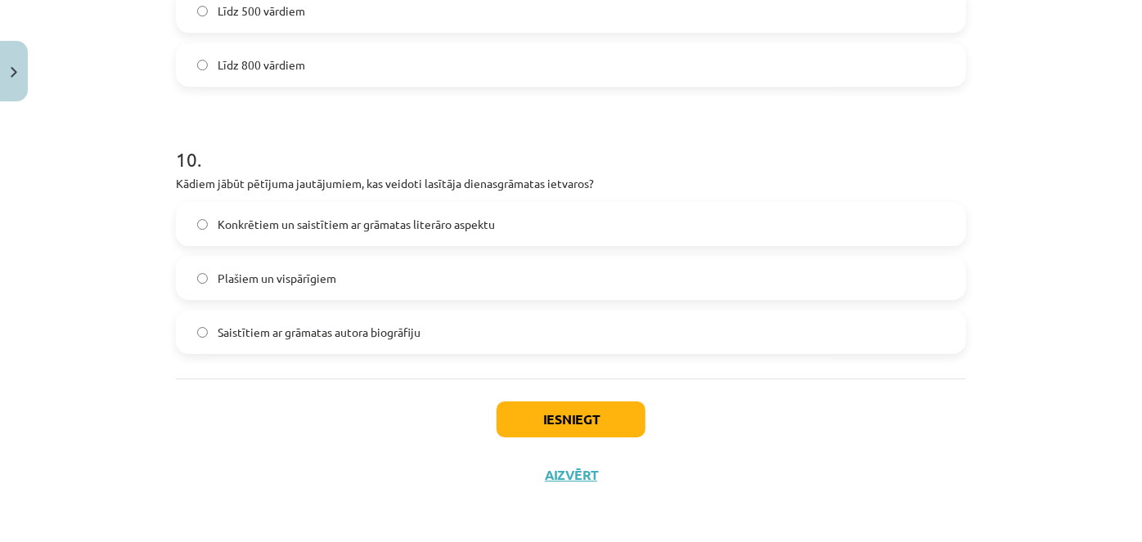
click at [304, 229] on span "Konkrētiem un saistītiem ar grāmatas literāro aspektu" at bounding box center [356, 224] width 277 height 17
click at [564, 406] on button "Iesniegt" at bounding box center [570, 420] width 149 height 36
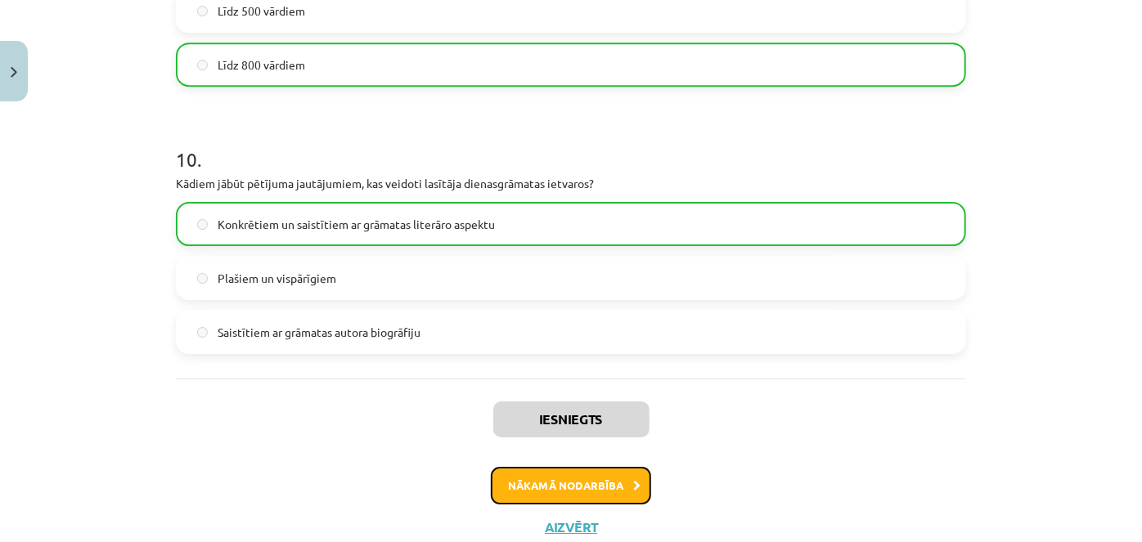
click at [565, 480] on button "Nākamā nodarbība" at bounding box center [571, 486] width 160 height 38
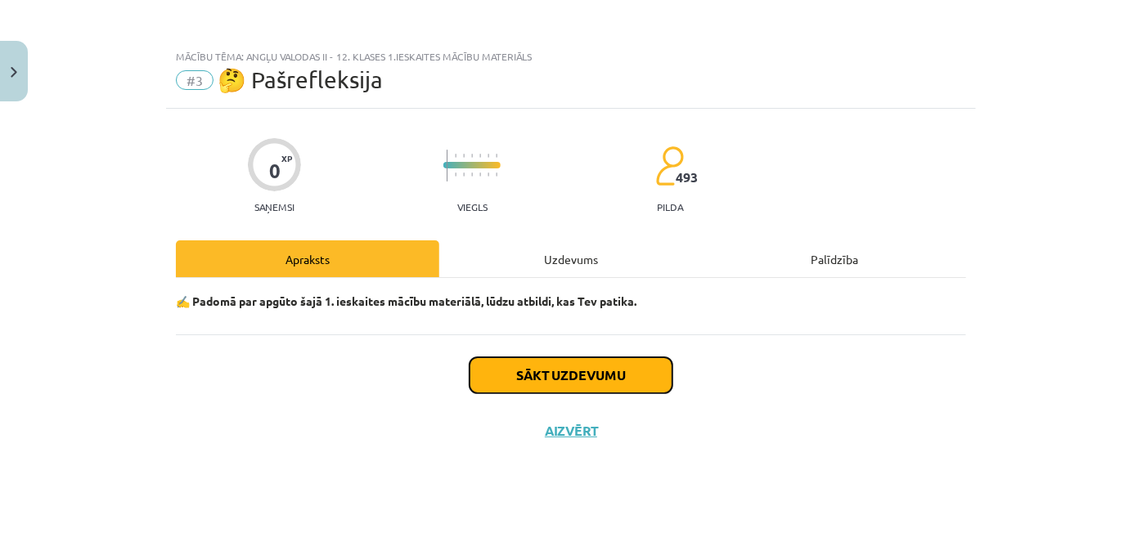
click at [573, 375] on button "Sākt uzdevumu" at bounding box center [570, 375] width 203 height 36
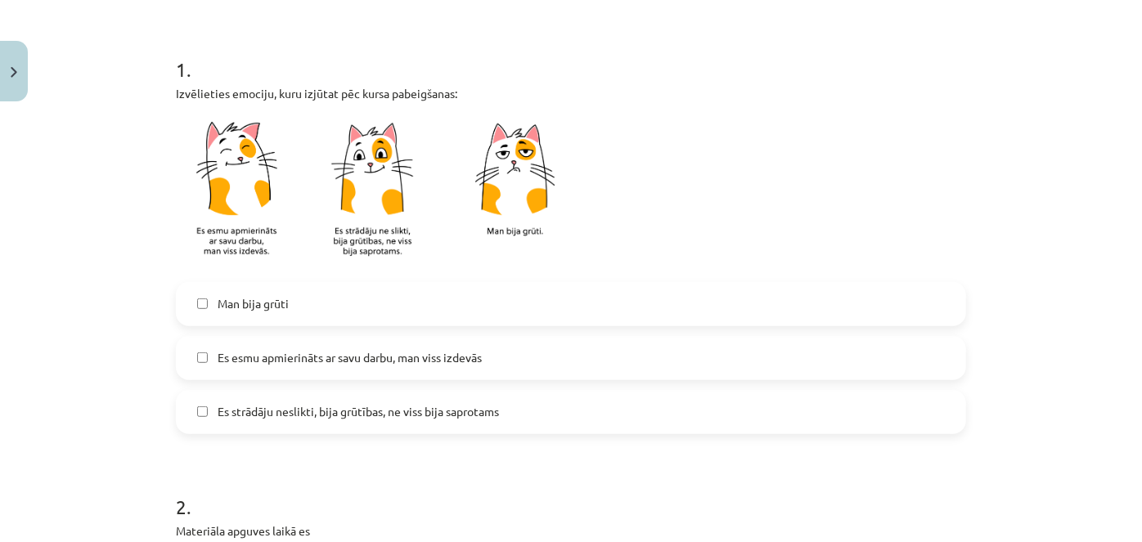
scroll to position [297, 0]
click at [420, 406] on span "Es strādāju neslikti, bija grūtības, ne viss bija saprotams" at bounding box center [358, 410] width 281 height 17
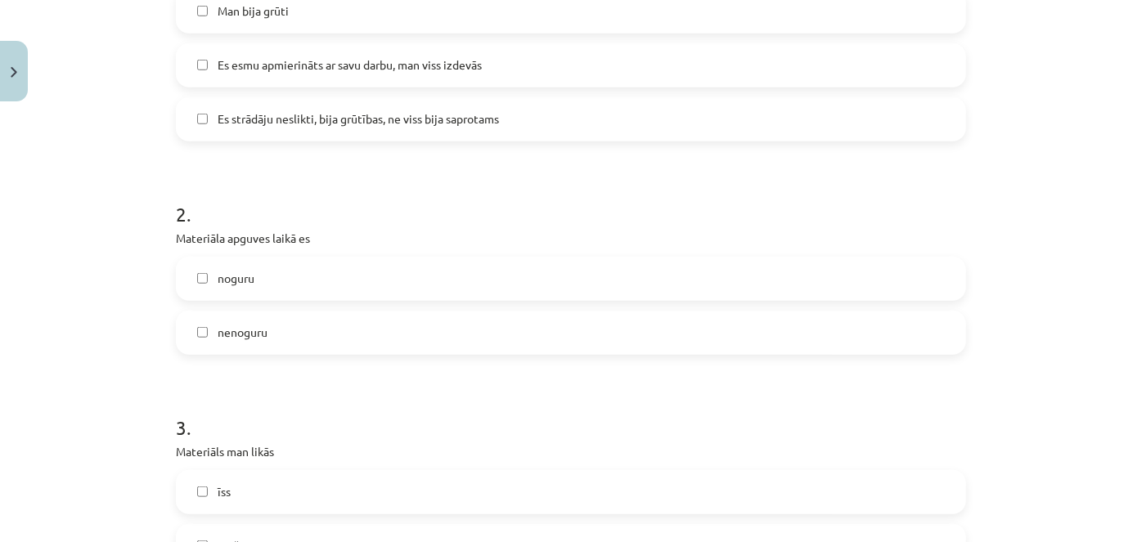
scroll to position [595, 0]
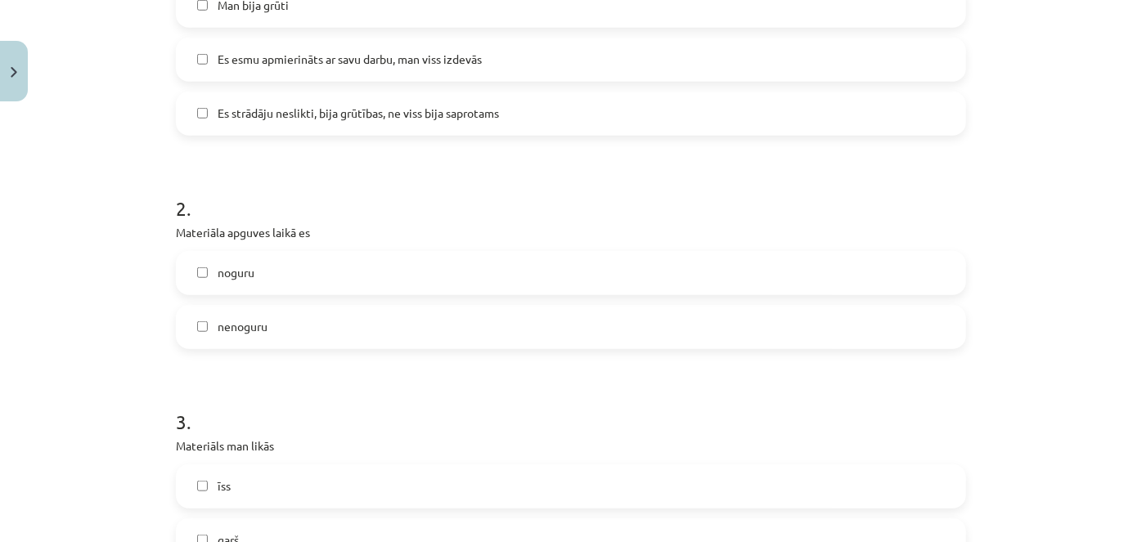
click at [354, 277] on label "noguru" at bounding box center [570, 273] width 787 height 41
click at [362, 325] on label "nenoguru" at bounding box center [570, 327] width 787 height 41
click at [274, 289] on label "noguru" at bounding box center [570, 273] width 787 height 41
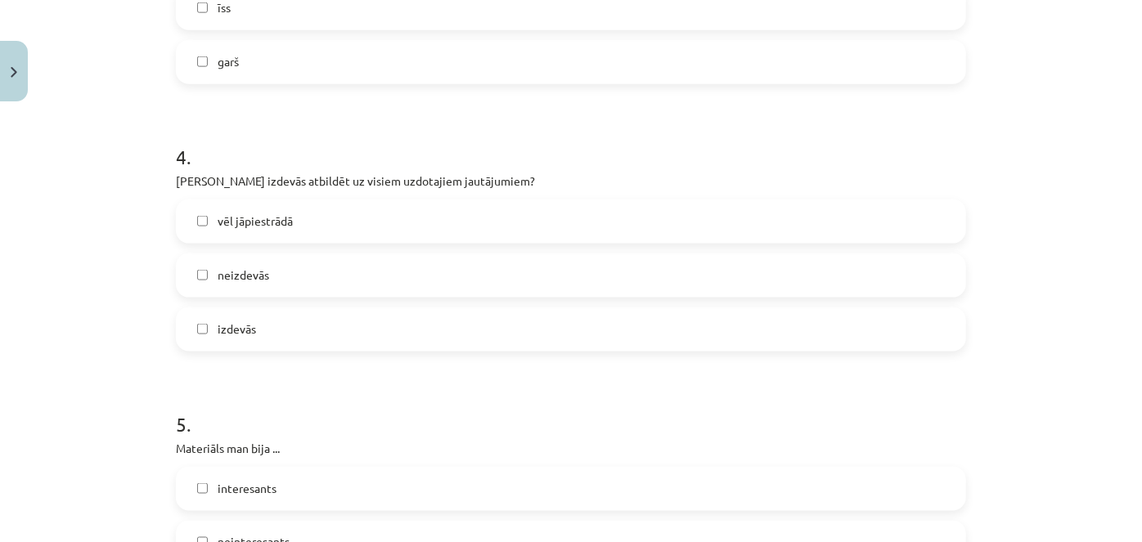
scroll to position [1115, 0]
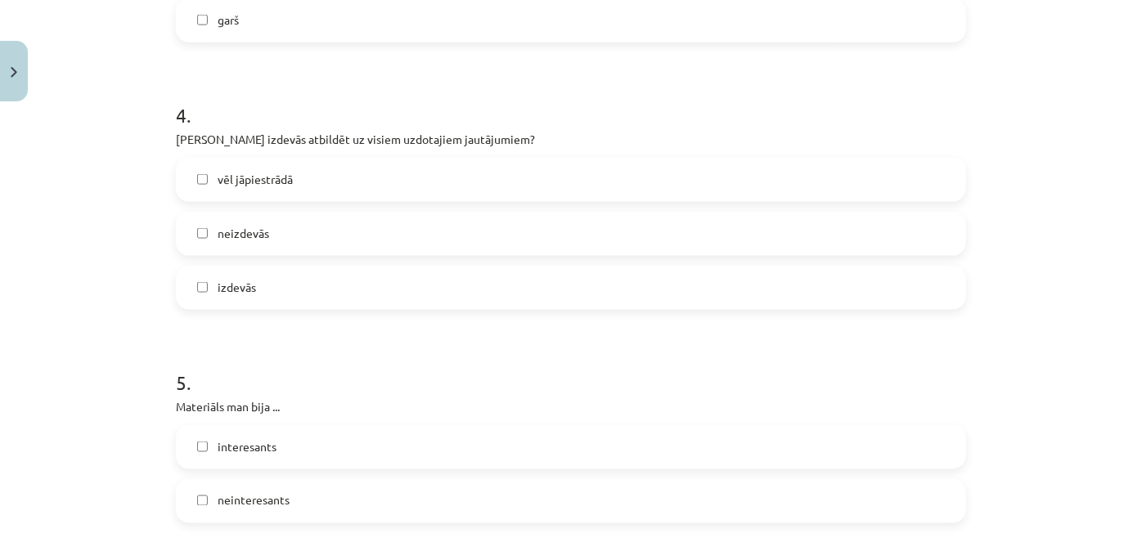
click at [256, 185] on span "vēl jāpiestrādā" at bounding box center [255, 179] width 75 height 17
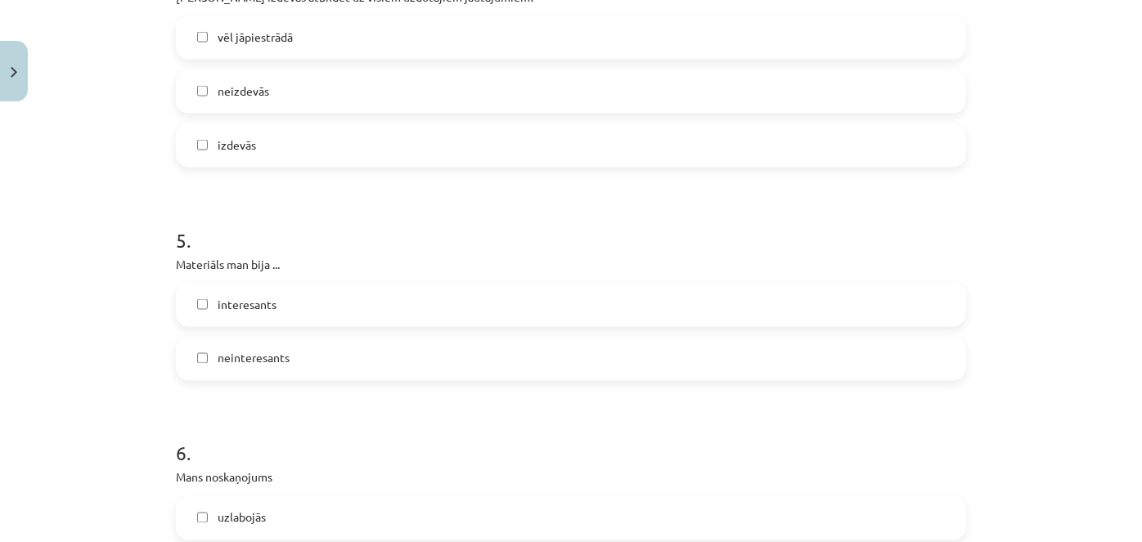
scroll to position [1338, 0]
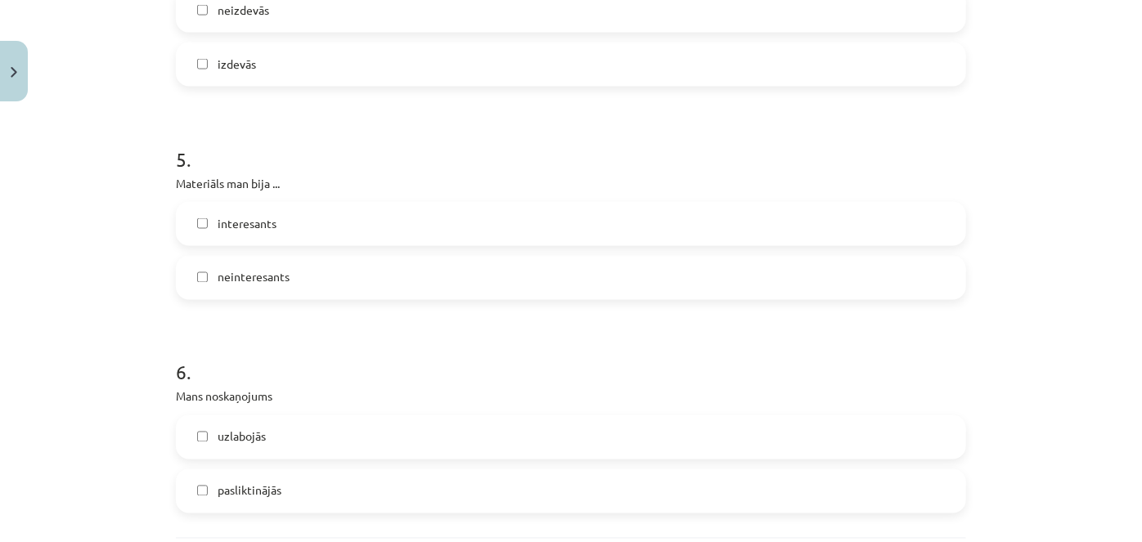
click at [246, 222] on span "interesants" at bounding box center [247, 223] width 59 height 17
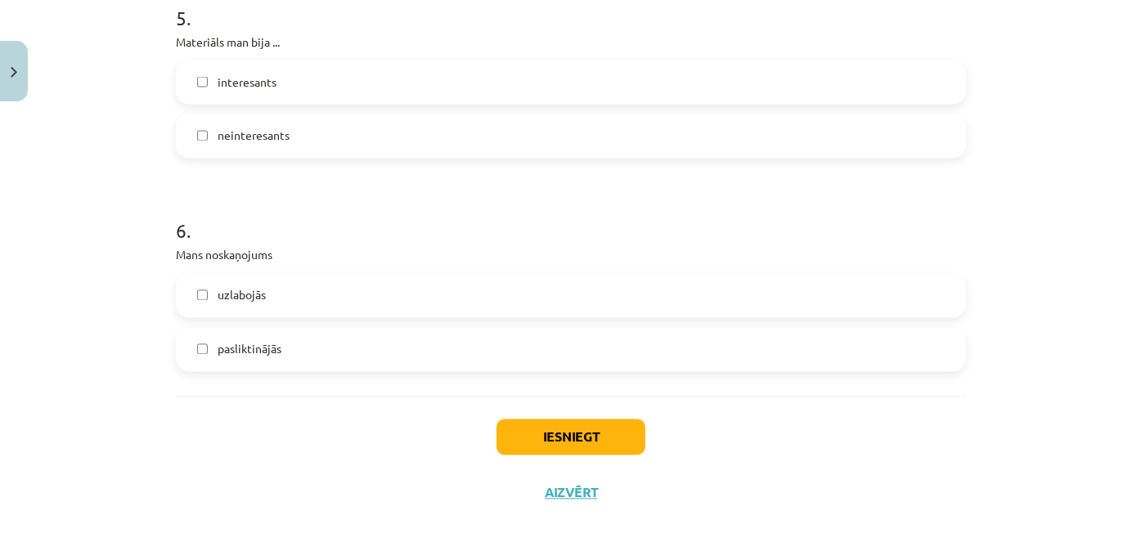
scroll to position [1497, 0]
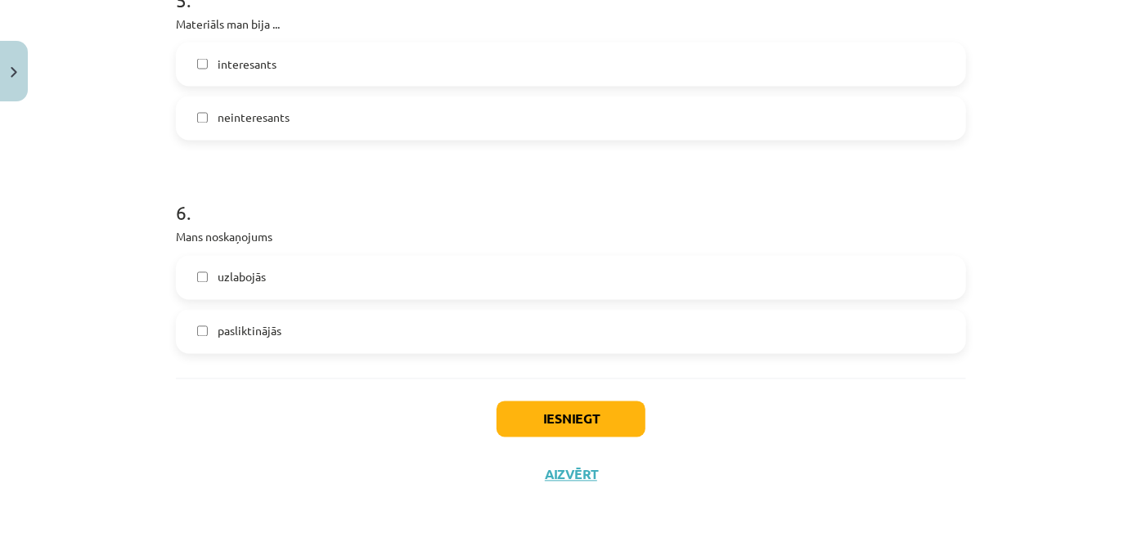
click at [281, 339] on label "pasliktinājās" at bounding box center [570, 332] width 787 height 41
click at [590, 415] on button "Iesniegt" at bounding box center [570, 420] width 149 height 36
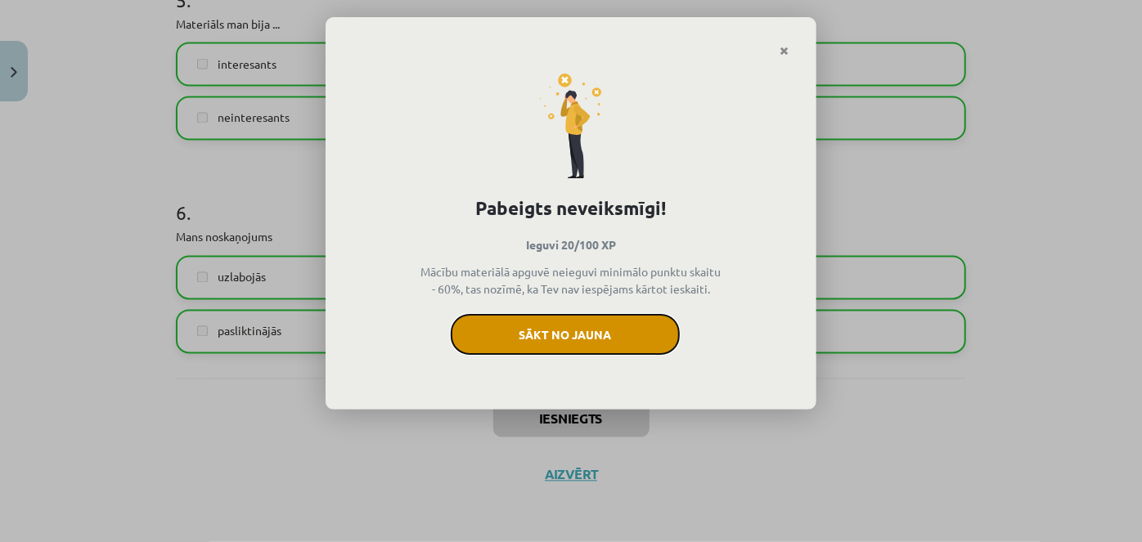
click at [548, 336] on button "Sākt no jauna" at bounding box center [565, 334] width 229 height 41
click at [547, 334] on button "Sākt no jauna" at bounding box center [565, 334] width 229 height 41
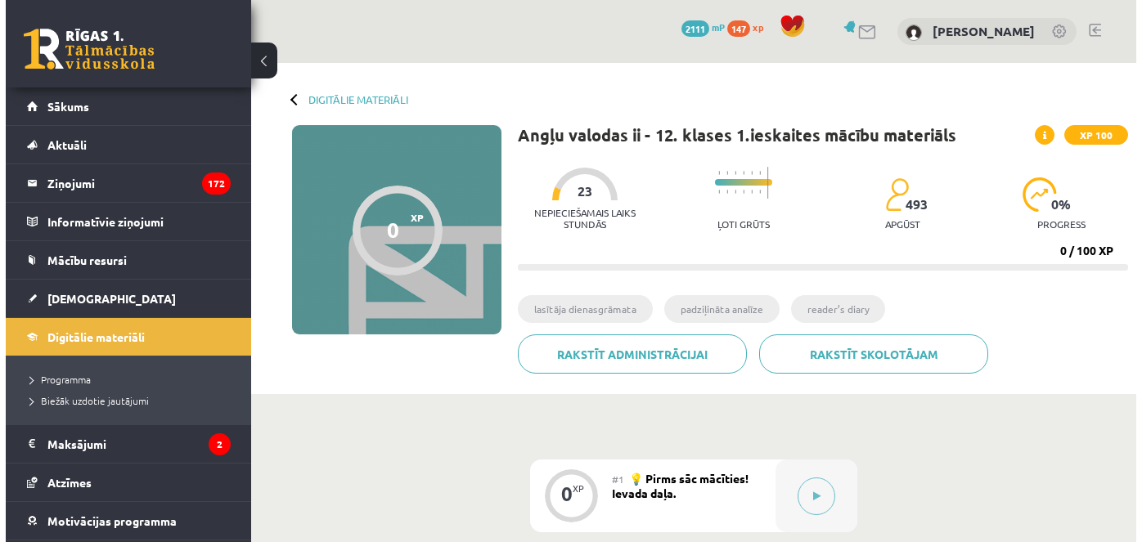
scroll to position [327, 0]
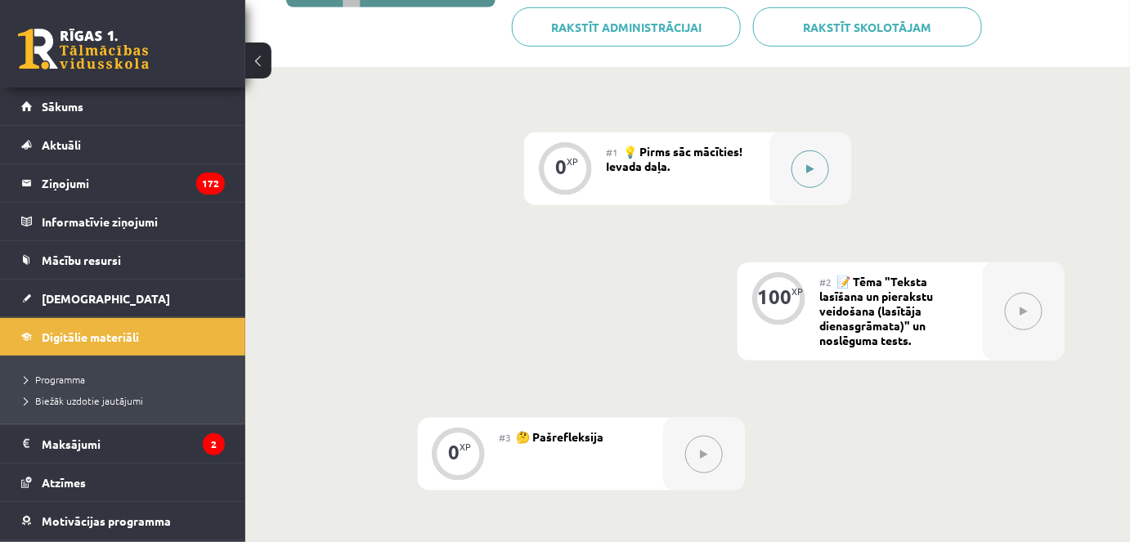
click at [813, 161] on button at bounding box center [811, 169] width 38 height 38
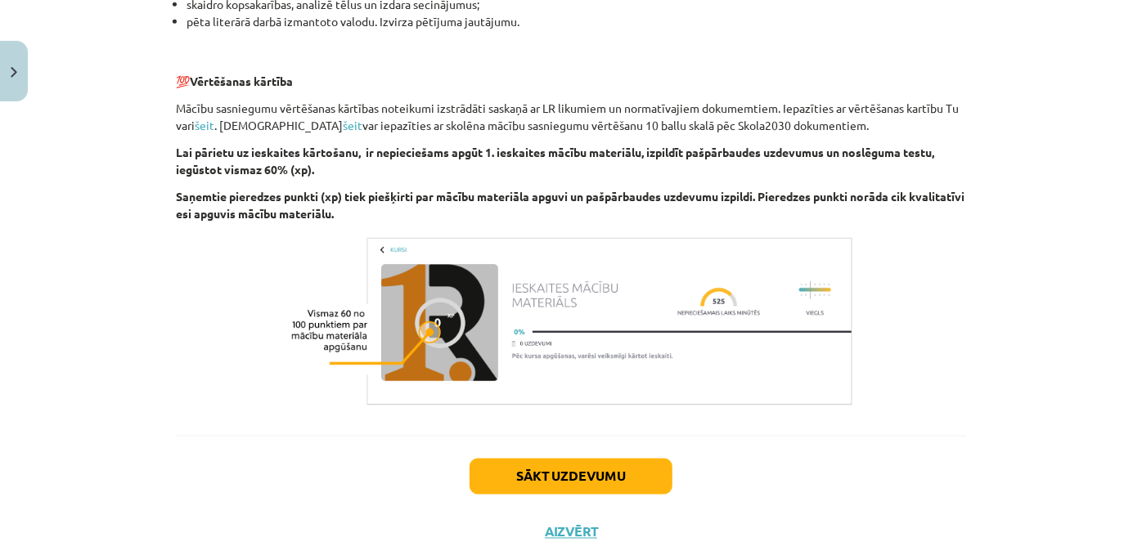
scroll to position [1179, 0]
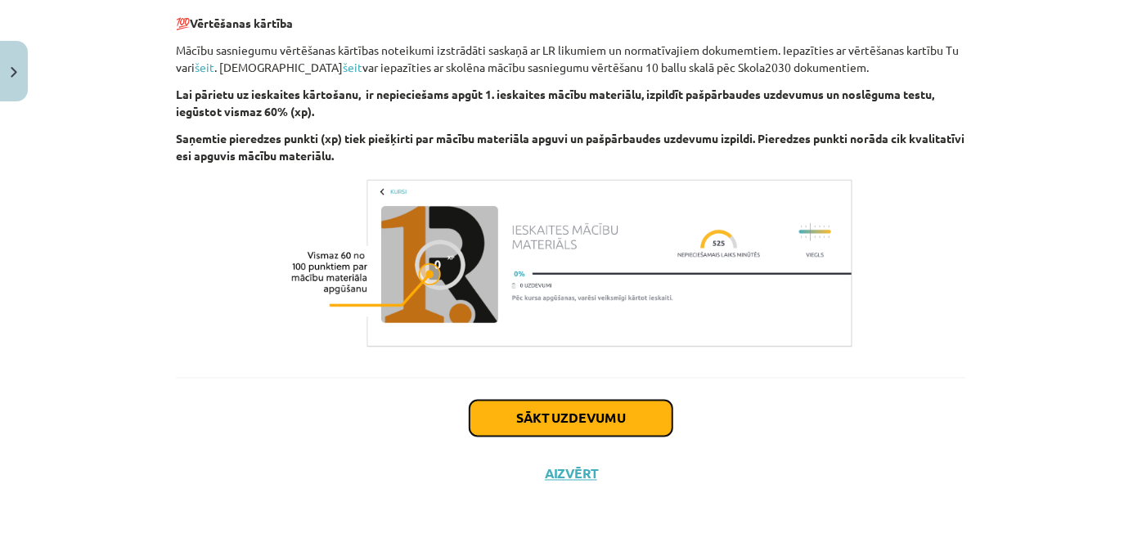
click at [630, 429] on button "Sākt uzdevumu" at bounding box center [570, 419] width 203 height 36
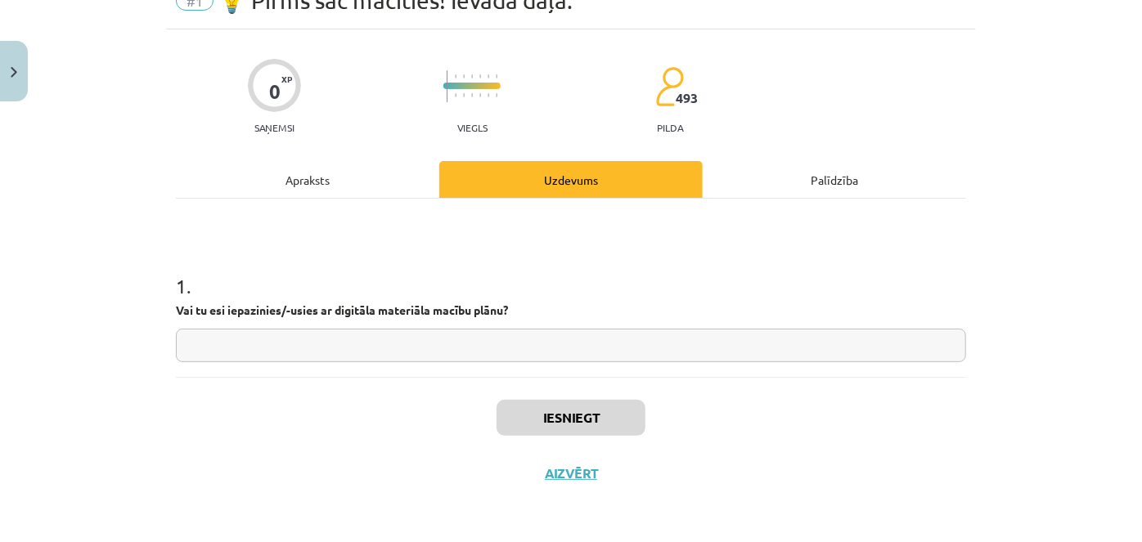
scroll to position [41, 0]
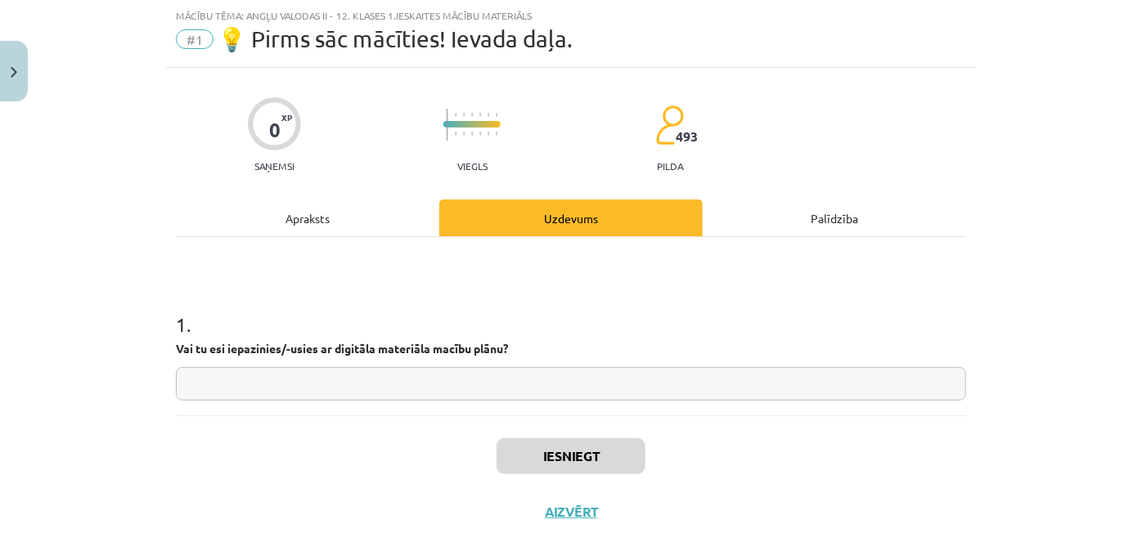
click at [617, 381] on input "text" at bounding box center [571, 384] width 790 height 34
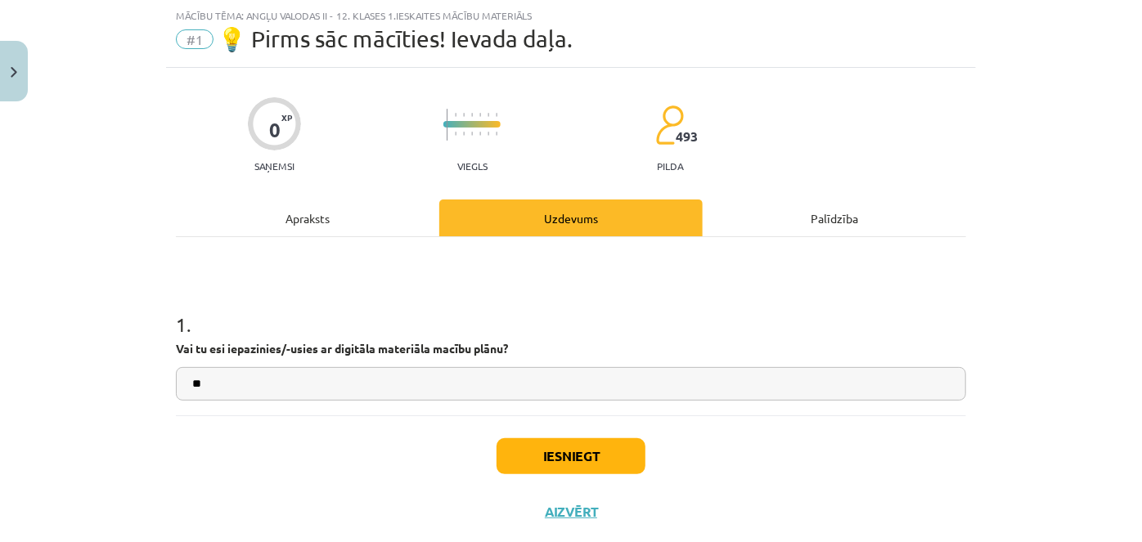
type input "**"
click at [606, 456] on button "Iesniegt" at bounding box center [570, 456] width 149 height 36
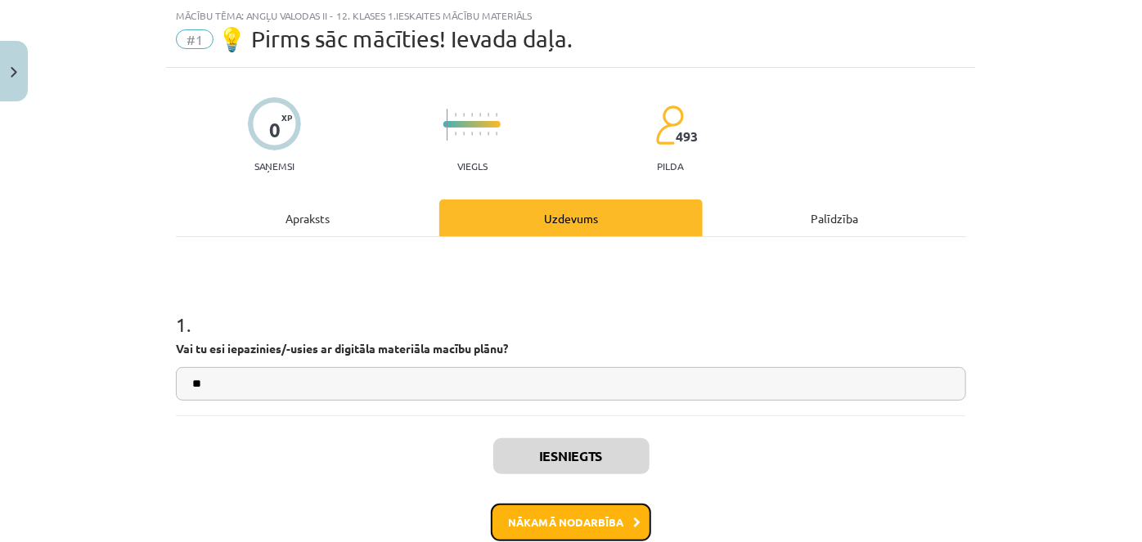
click at [576, 528] on button "Nākamā nodarbība" at bounding box center [571, 523] width 160 height 38
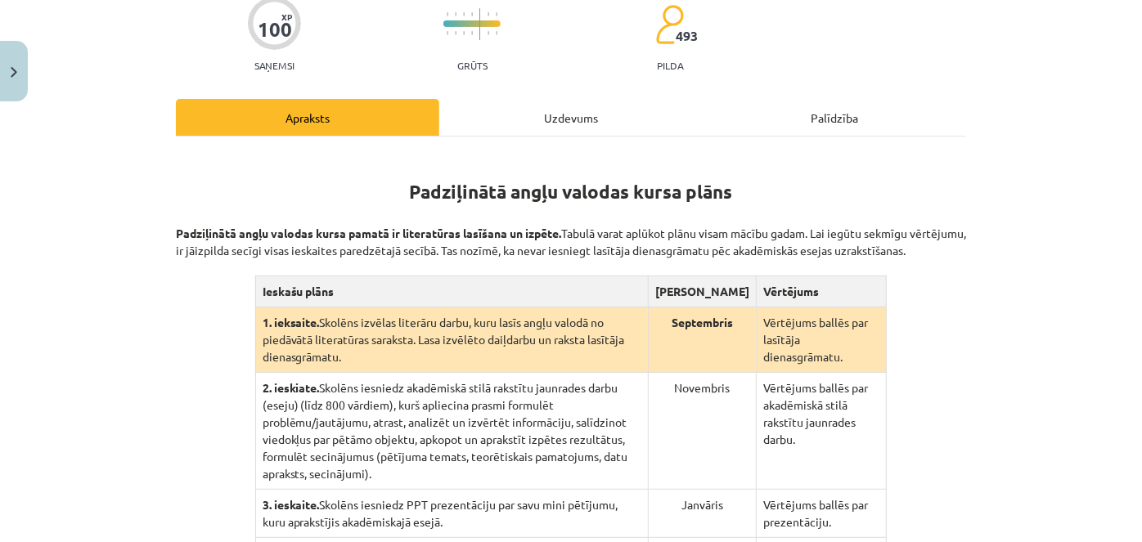
scroll to position [475, 0]
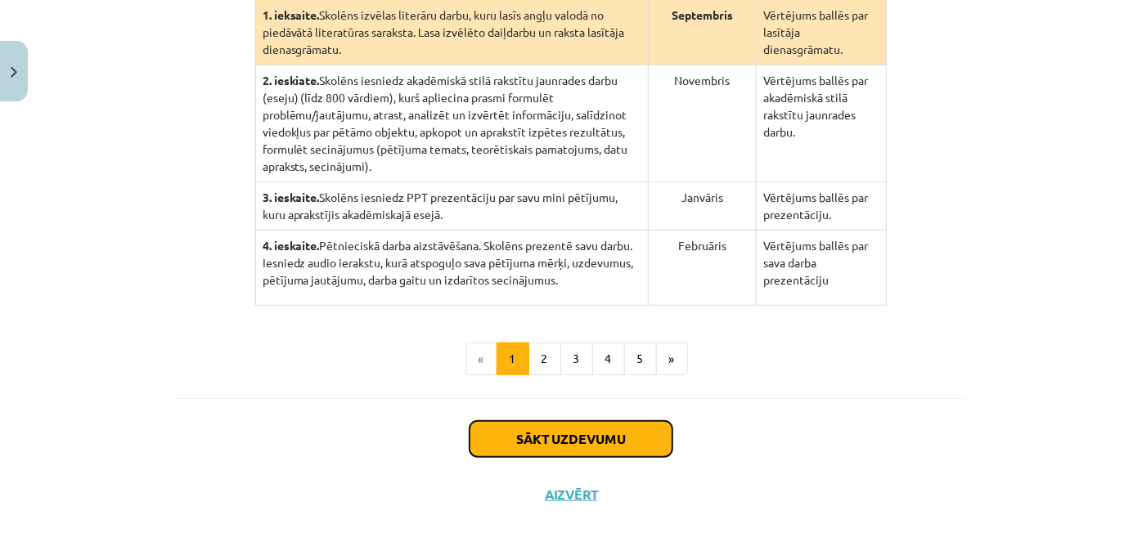
click at [549, 421] on button "Sākt uzdevumu" at bounding box center [570, 439] width 203 height 36
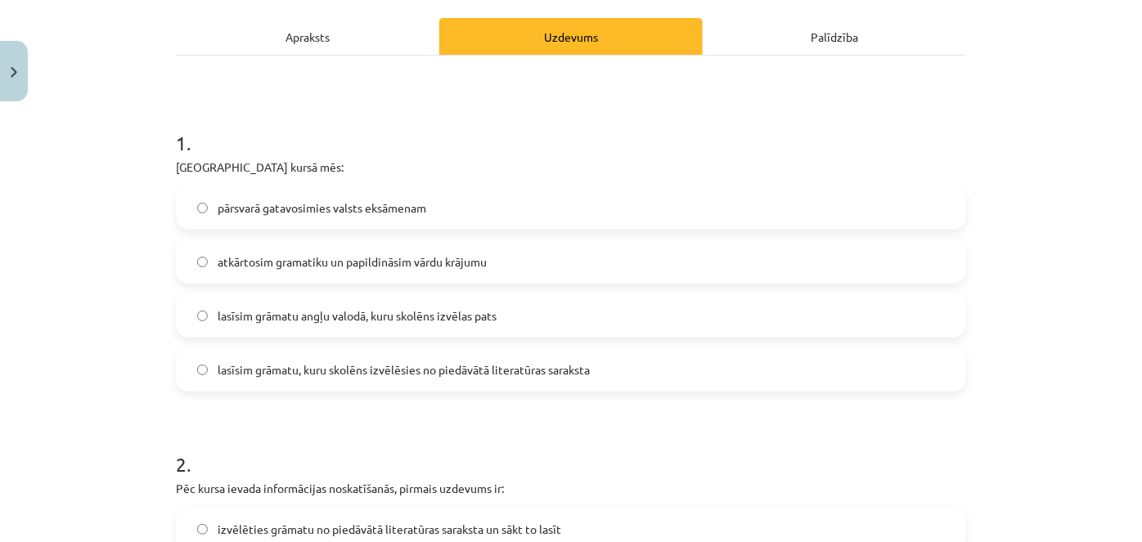
scroll to position [263, 0]
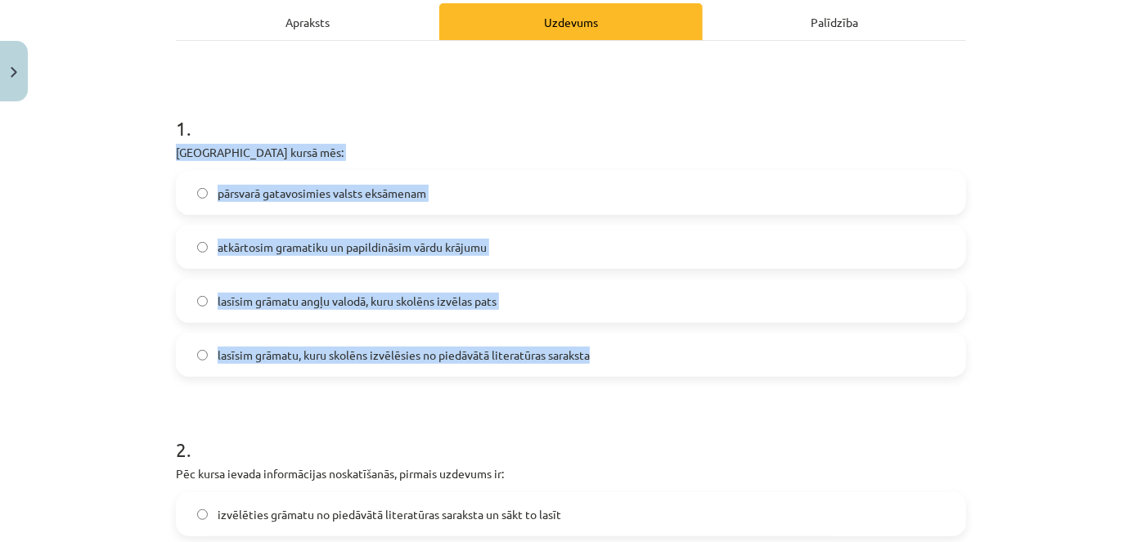
drag, startPoint x: 164, startPoint y: 145, endPoint x: 644, endPoint y: 366, distance: 528.8
copy div "Padziļinātajā kursā mēs: pārsvarā gatavosimies valsts eksāmenam atkārtosim gram…"
click at [313, 353] on span "lasīsim grāmatu, kuru skolēns izvēlēsies no piedāvātā literatūras saraksta" at bounding box center [404, 355] width 372 height 17
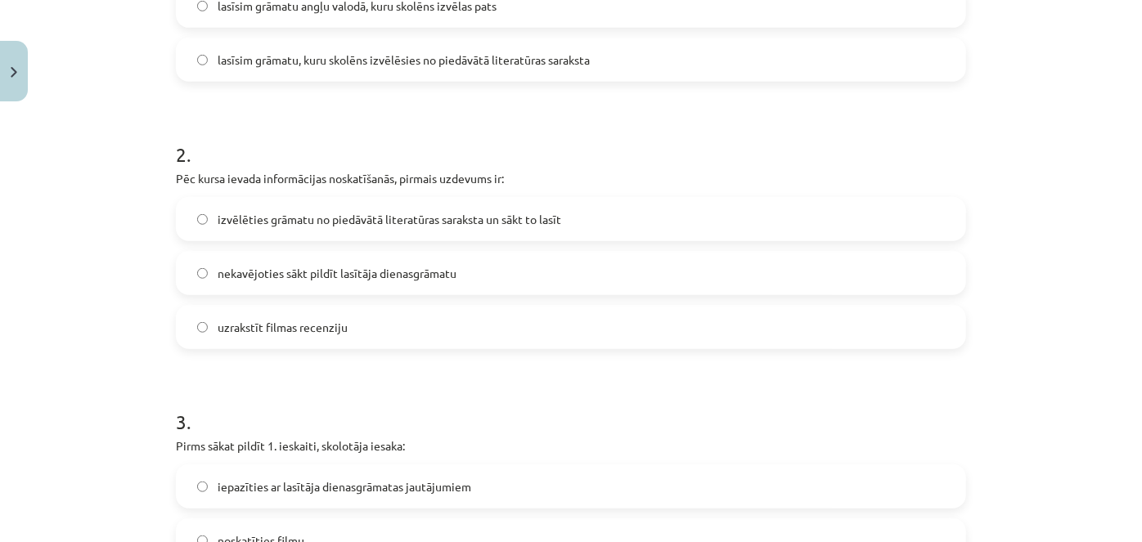
scroll to position [561, 0]
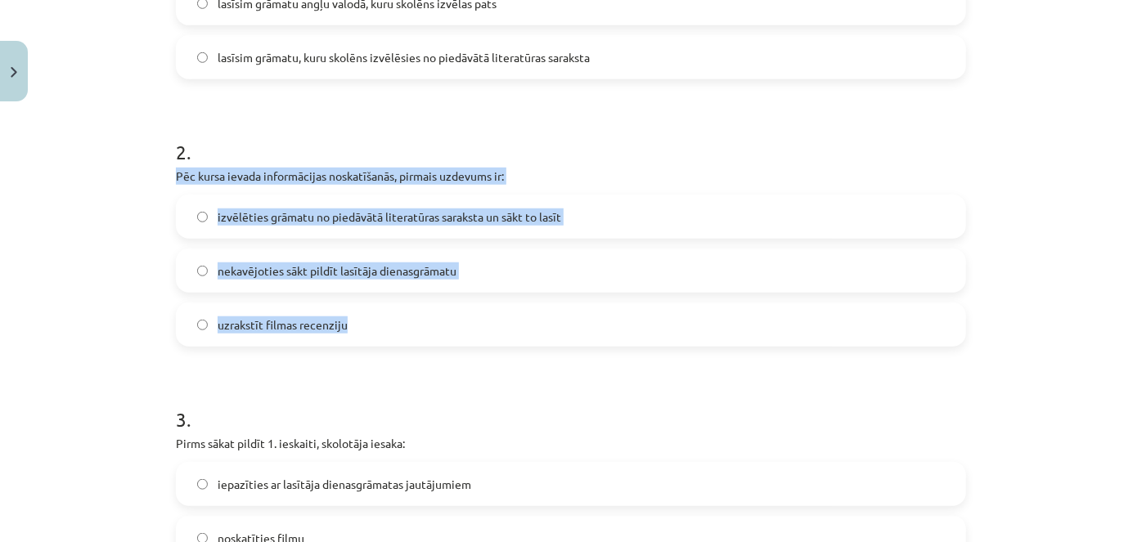
drag, startPoint x: 168, startPoint y: 177, endPoint x: 393, endPoint y: 334, distance: 274.8
copy div "Pēc kursa ievada informācijas noskatīšanās, pirmais uzdevums ir: izvēlēties grā…"
click at [337, 221] on span "izvēlēties grāmatu no piedāvātā literatūras saraksta un sākt to lasīt" at bounding box center [389, 217] width 343 height 17
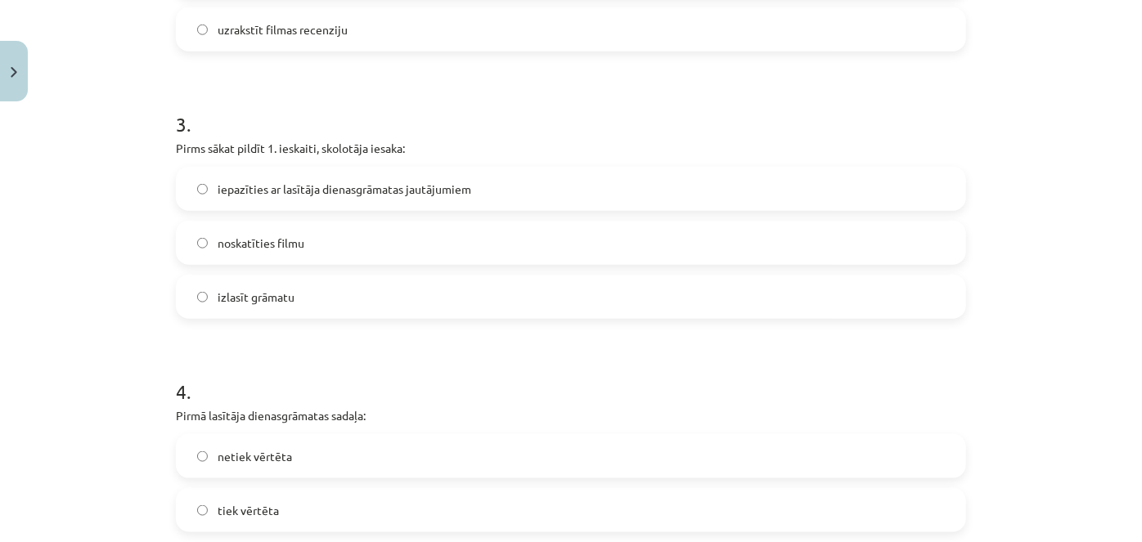
scroll to position [859, 0]
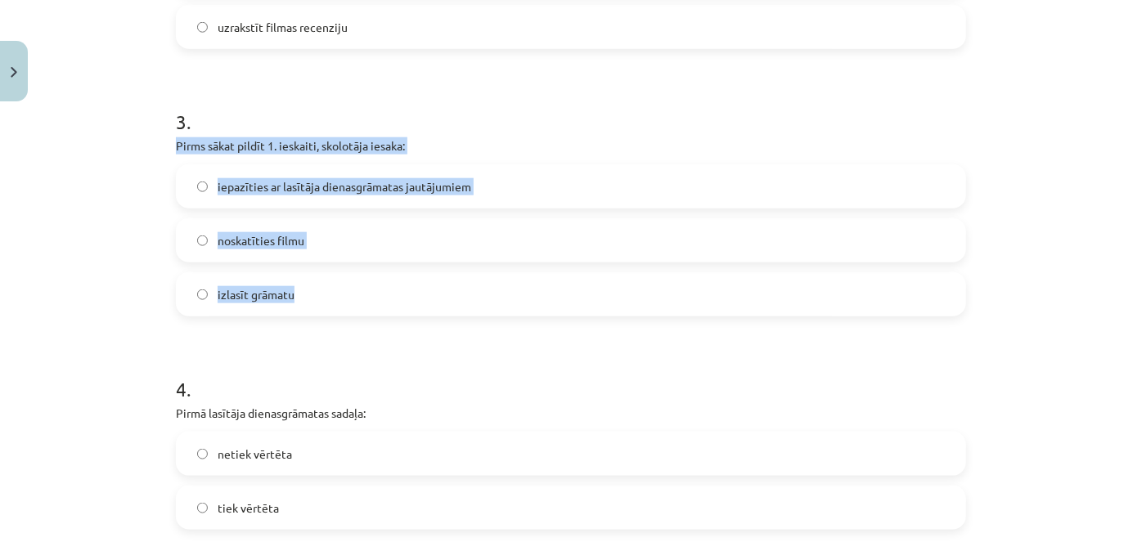
drag, startPoint x: 164, startPoint y: 140, endPoint x: 364, endPoint y: 297, distance: 254.6
copy div "Pirms sākat pildīt 1. ieskaiti, skolotāja iesaka: iepazīties ar lasītāja dienas…"
click at [309, 184] on span "iepazīties ar lasītāja dienasgrāmatas jautājumiem" at bounding box center [345, 186] width 254 height 17
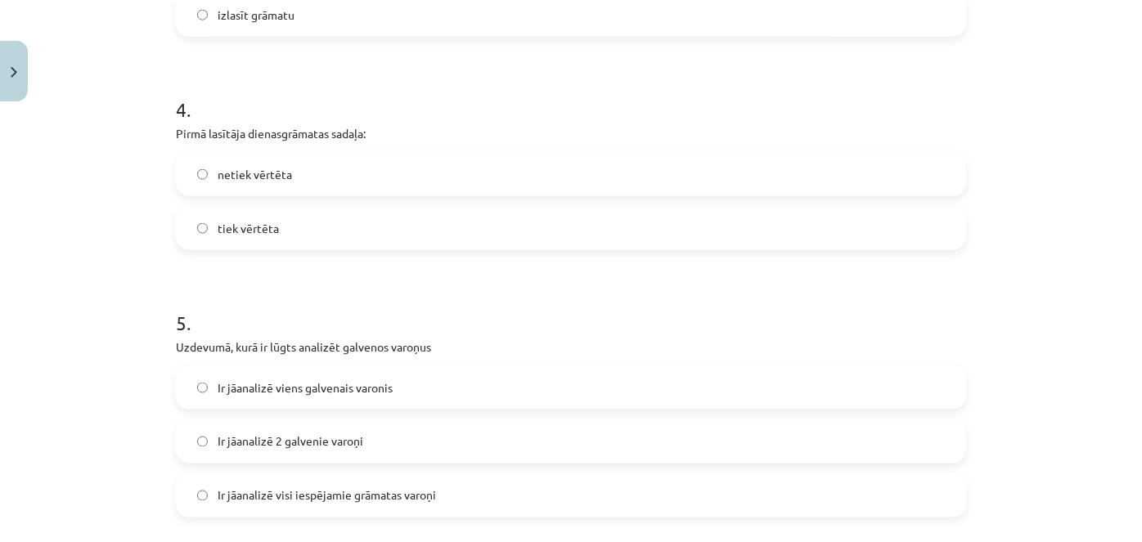
scroll to position [1156, 0]
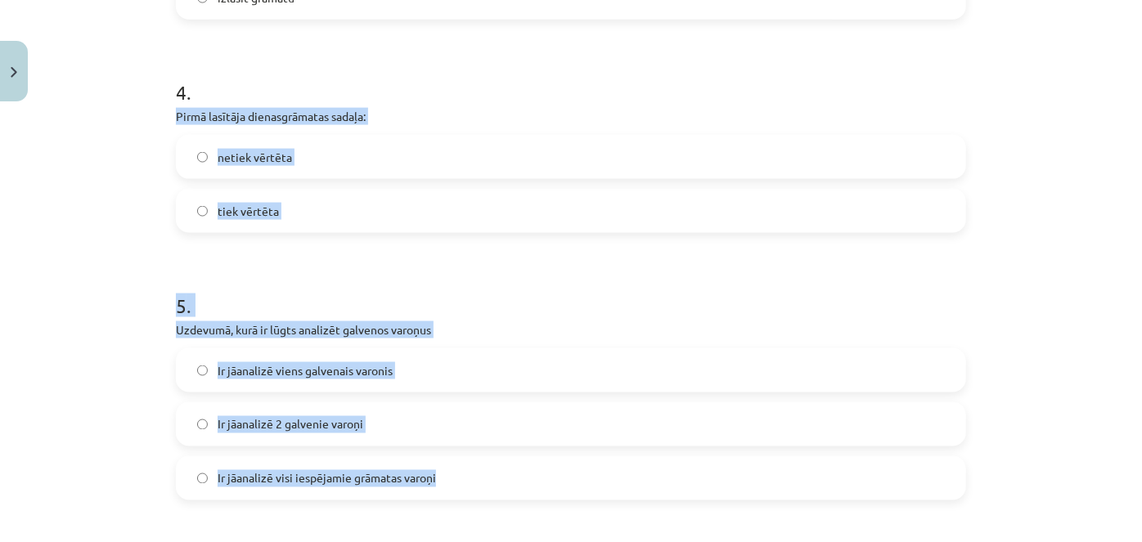
drag, startPoint x: 169, startPoint y: 119, endPoint x: 487, endPoint y: 457, distance: 464.0
click at [487, 457] on div "100 XP Saņemsi Grūts 493 pilda Apraksts Uzdevums Palīdzība 1 . Padziļinātajā ku…" at bounding box center [571, 491] width 810 height 3024
copy form "Pirmā lasītāja dienasgrāmatas sadaļa: netiek vērtēta tiek vērtēta 5 . Uzdevumā,…"
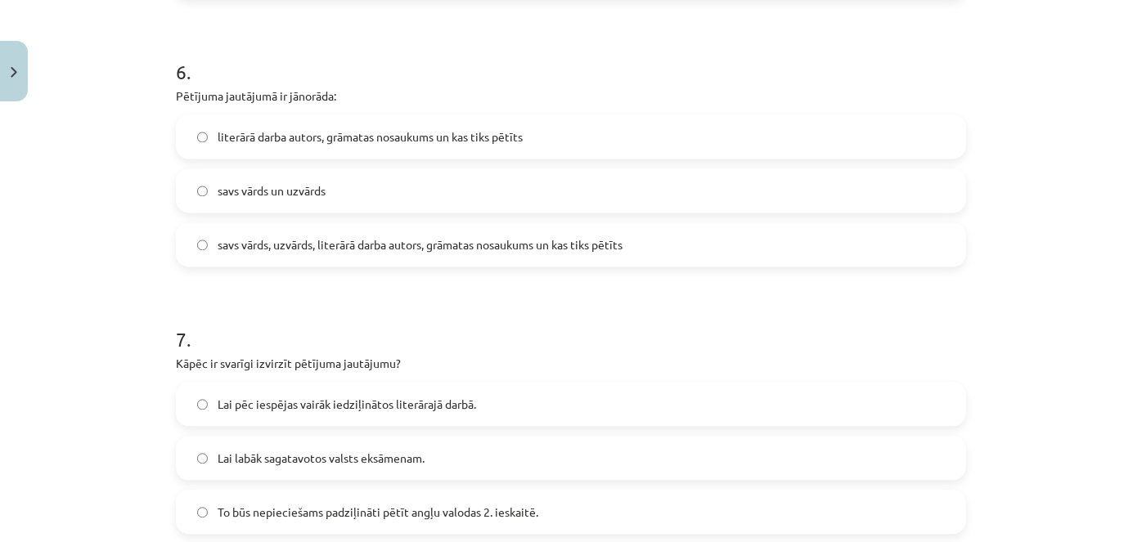
scroll to position [1677, 0]
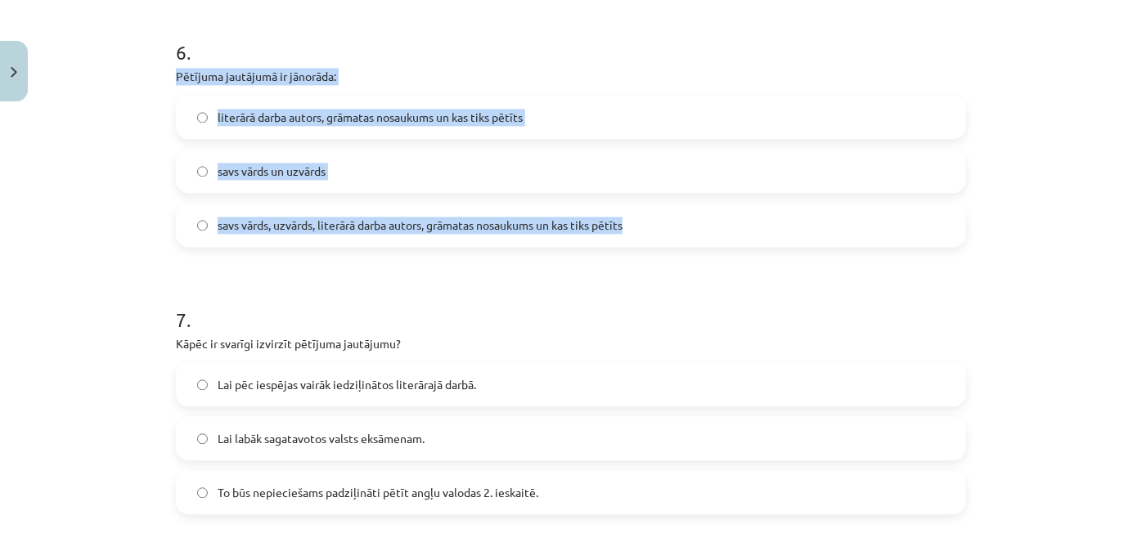
drag, startPoint x: 164, startPoint y: 72, endPoint x: 636, endPoint y: 221, distance: 494.8
copy div "Pētījuma jautājumā ir jānorāda: literārā darba autors, grāmatas nosaukums un ka…"
click at [314, 221] on span "savs vārds, uzvārds, literārā darba autors, grāmatas nosaukums un kas tiks pētī…" at bounding box center [420, 225] width 405 height 17
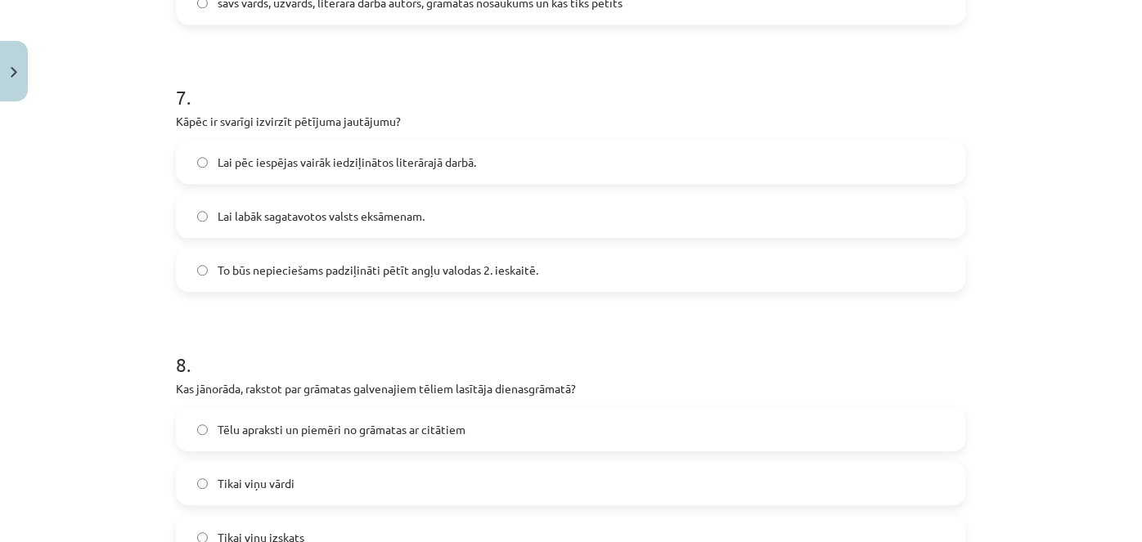
scroll to position [1973, 0]
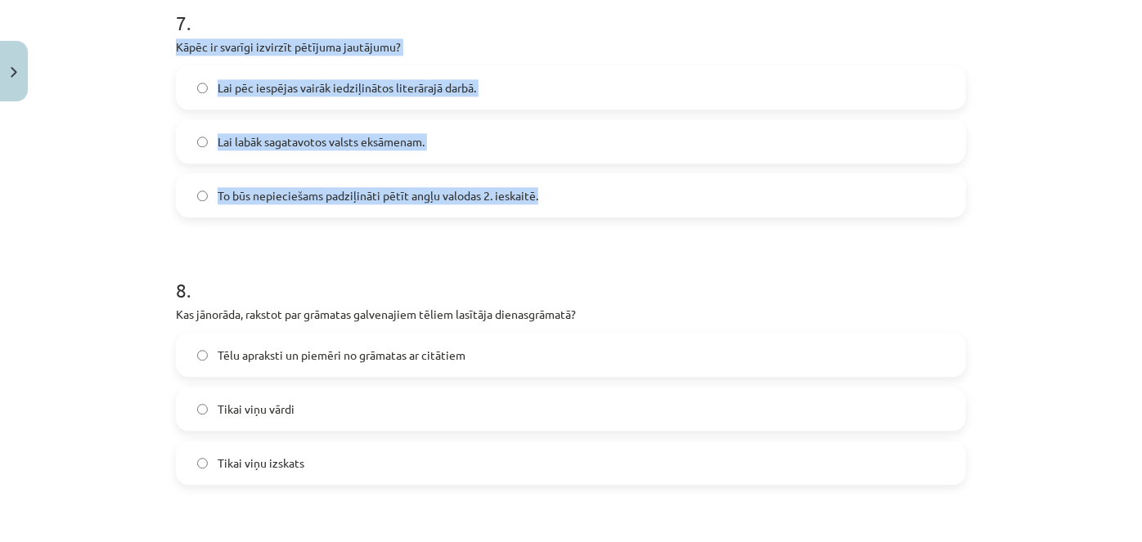
drag, startPoint x: 186, startPoint y: 49, endPoint x: 546, endPoint y: 189, distance: 386.1
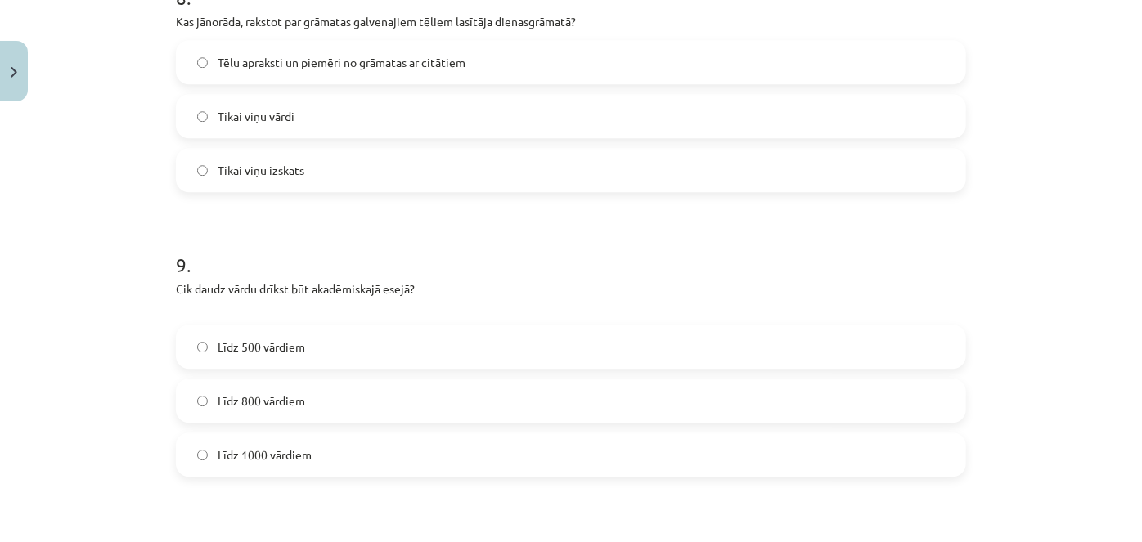
scroll to position [2271, 0]
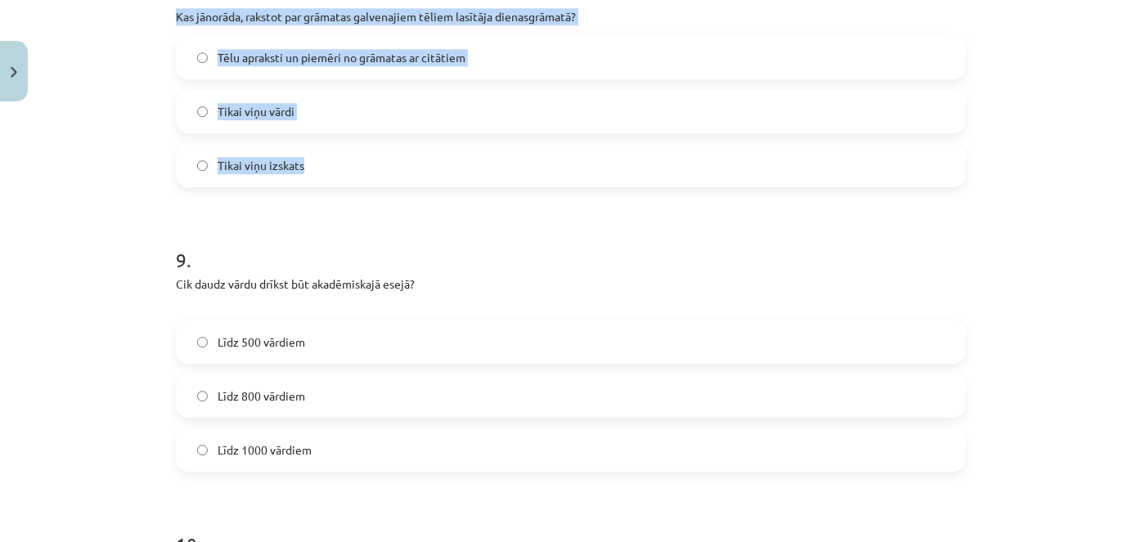
drag, startPoint x: 165, startPoint y: 17, endPoint x: 346, endPoint y: 154, distance: 226.5
copy div "Kas jānorāda, rakstot par grāmatas galvenajiem tēliem lasītāja dienasgrāmatā? T…"
click at [244, 61] on span "Tēlu apraksti un piemēri no grāmatas ar citātiem" at bounding box center [342, 57] width 248 height 17
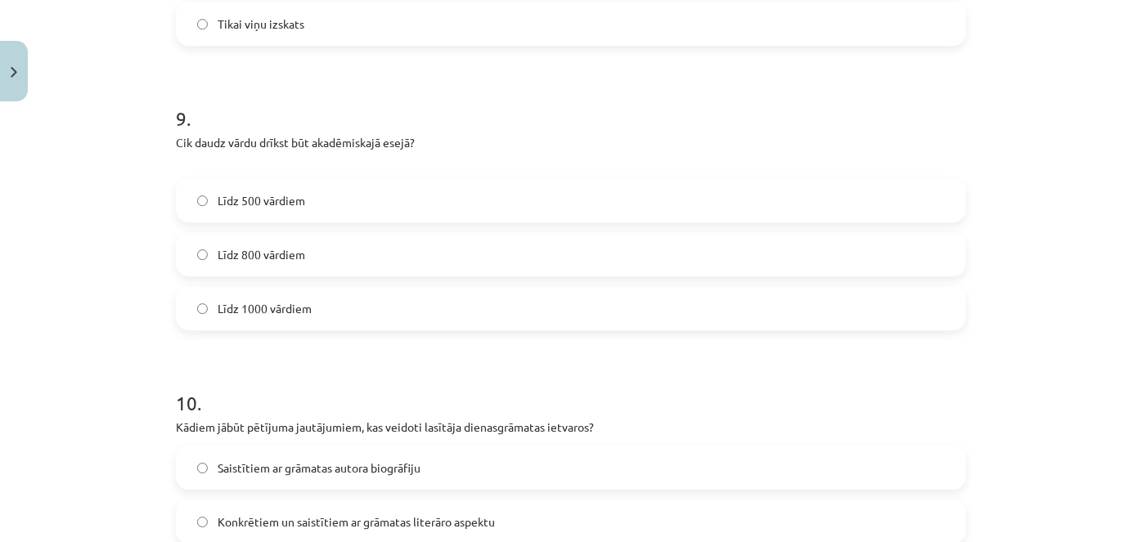
scroll to position [2420, 0]
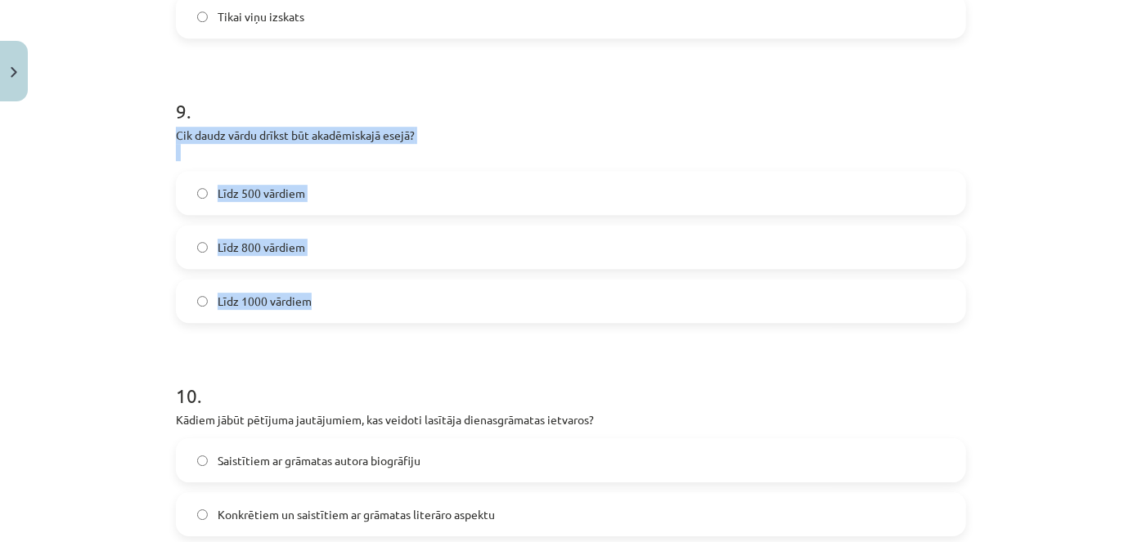
drag, startPoint x: 166, startPoint y: 133, endPoint x: 374, endPoint y: 301, distance: 266.9
copy div "Cik daudz vārdu drīkst būt akadēmiskajā esejā? Līdz 500 vārdiem Līdz 800 vārdie…"
click at [328, 254] on label "Līdz 800 vārdiem" at bounding box center [570, 247] width 787 height 41
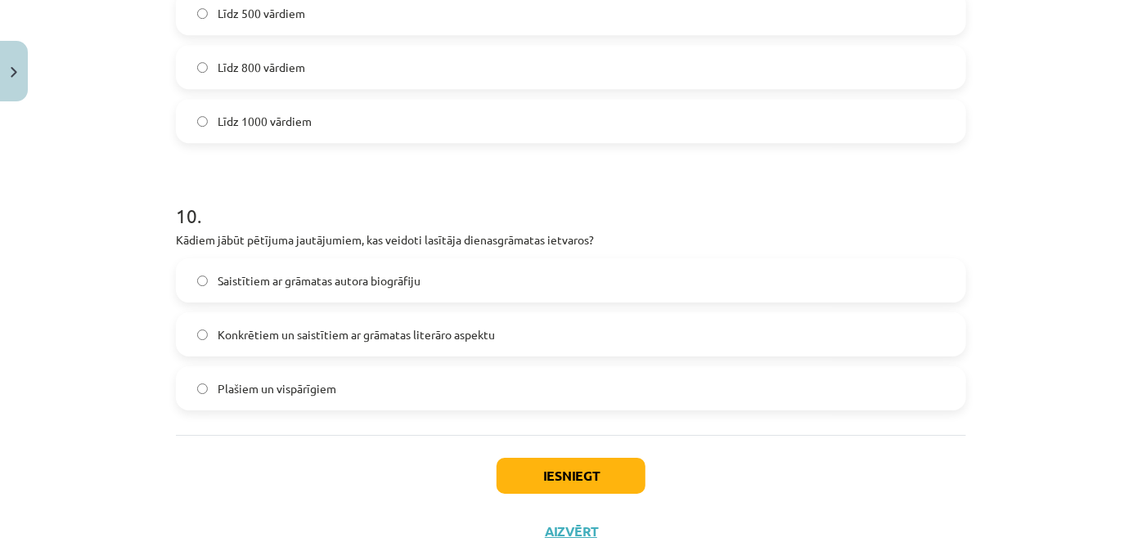
scroll to position [2643, 0]
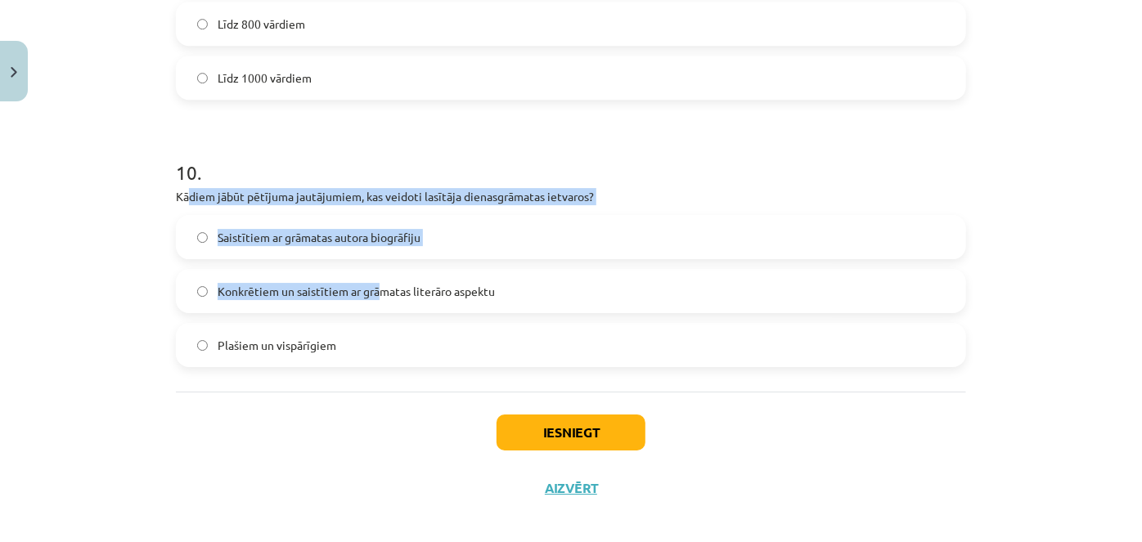
drag, startPoint x: 191, startPoint y: 198, endPoint x: 370, endPoint y: 277, distance: 196.6
click at [370, 277] on div "10 . Kādiem jābūt pētījuma jautājumiem, kas veidoti lasītāja dienasgrāmatas iet…" at bounding box center [571, 249] width 790 height 235
drag, startPoint x: 170, startPoint y: 194, endPoint x: 351, endPoint y: 329, distance: 225.6
click at [351, 329] on div "10 . Kādiem jābūt pētījuma jautājumiem, kas veidoti lasītāja dienasgrāmatas iet…" at bounding box center [571, 249] width 790 height 235
copy div "Kādiem jābūt pētījuma jautājumiem, kas veidoti lasītāja dienasgrāmatas ietvaros…"
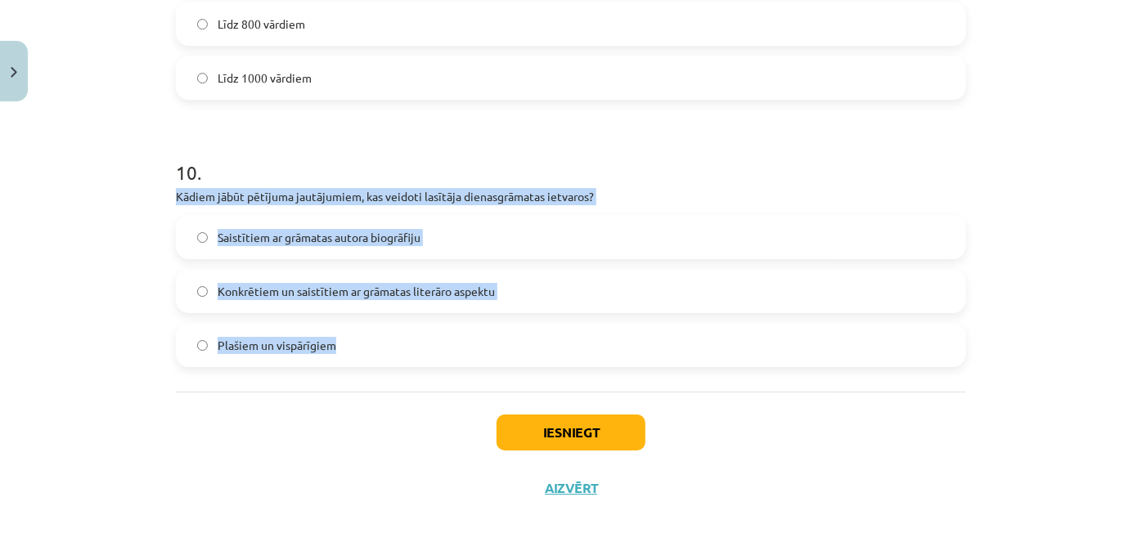
click at [284, 294] on span "Konkrētiem un saistītiem ar grāmatas literāro aspektu" at bounding box center [356, 291] width 277 height 17
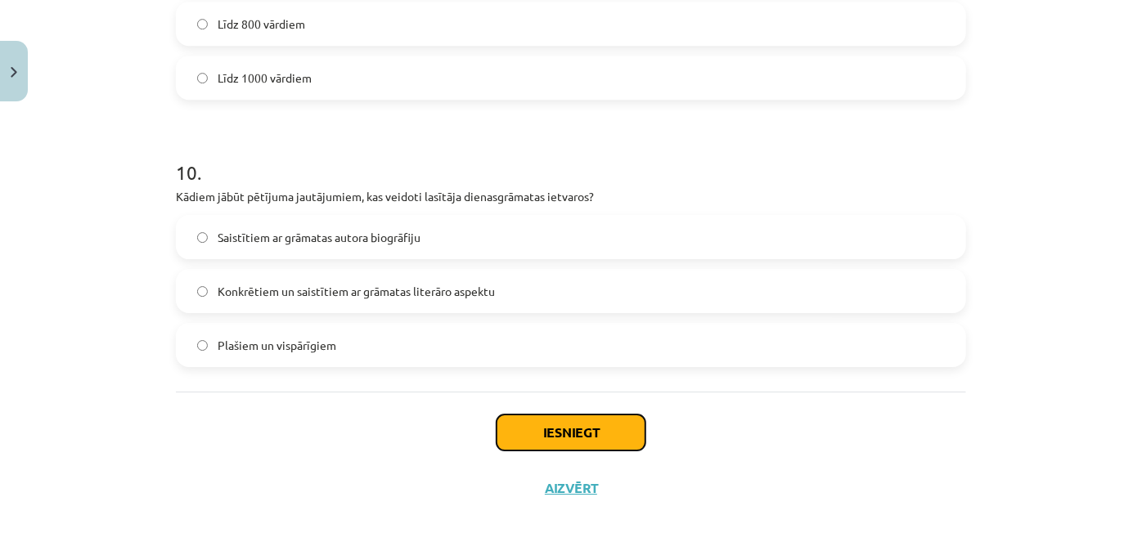
click at [601, 433] on button "Iesniegt" at bounding box center [570, 433] width 149 height 36
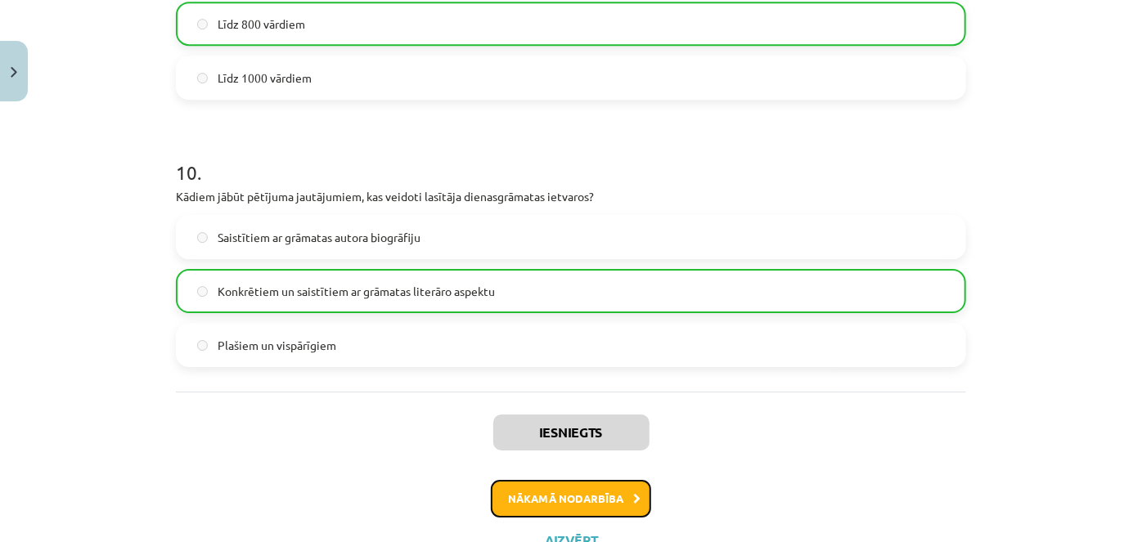
click at [587, 510] on button "Nākamā nodarbība" at bounding box center [571, 499] width 160 height 38
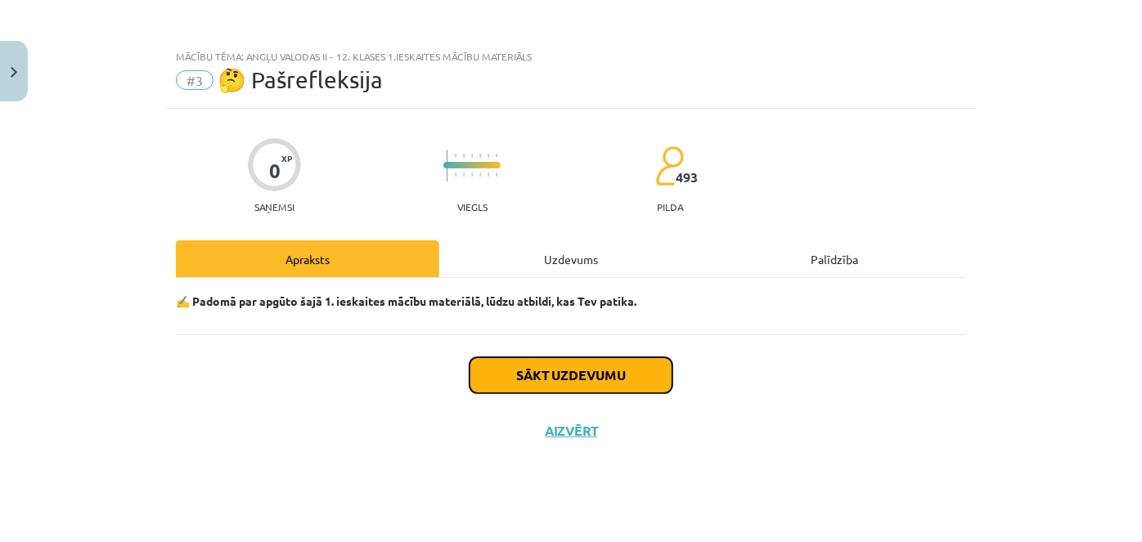
click at [562, 374] on button "Sākt uzdevumu" at bounding box center [570, 375] width 203 height 36
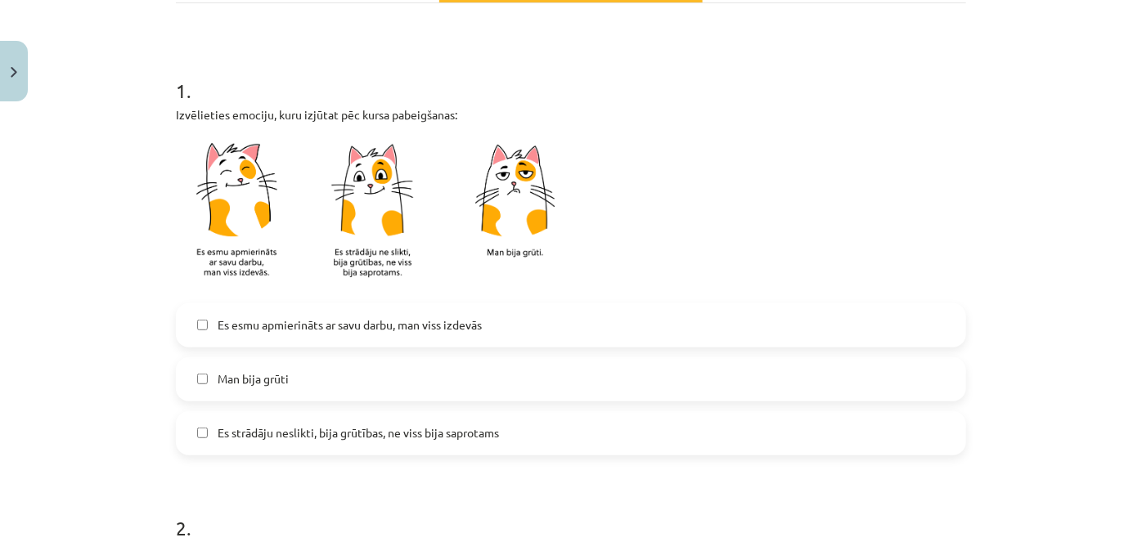
scroll to position [297, 0]
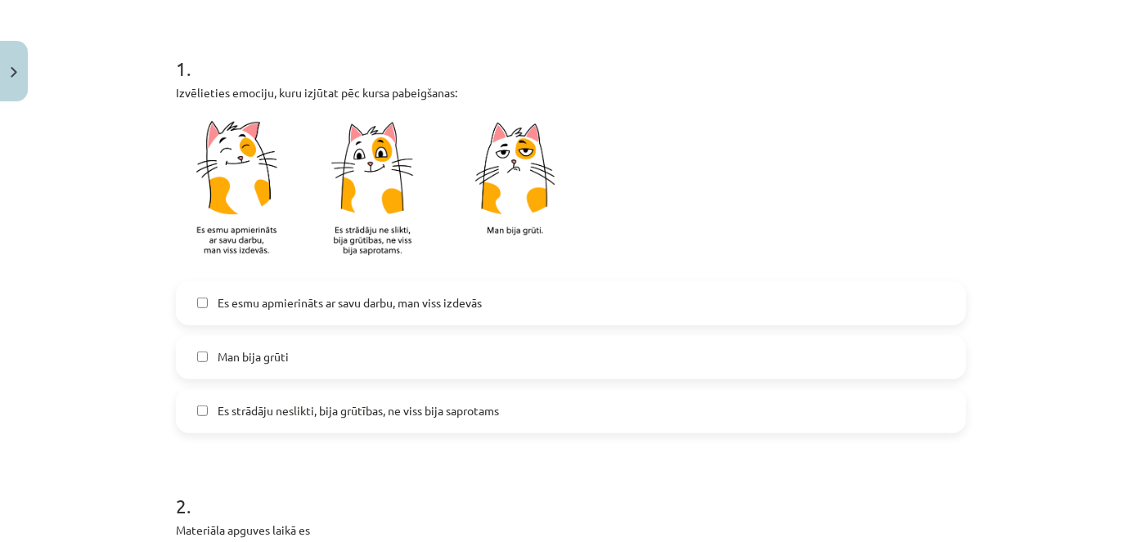
click at [323, 417] on span "Es strādāju neslikti, bija grūtības, ne viss bija saprotams" at bounding box center [358, 410] width 281 height 17
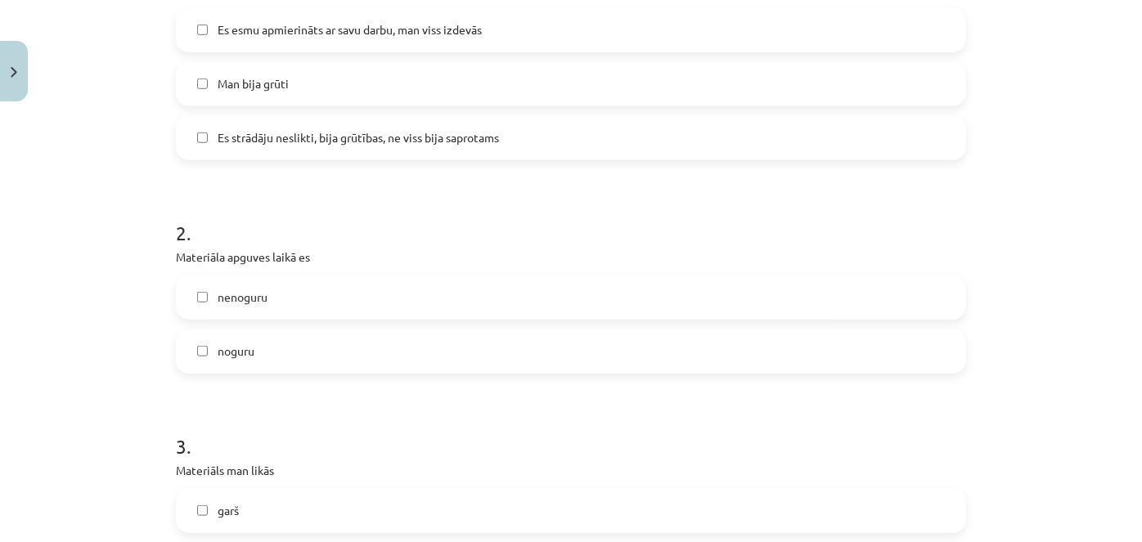
scroll to position [595, 0]
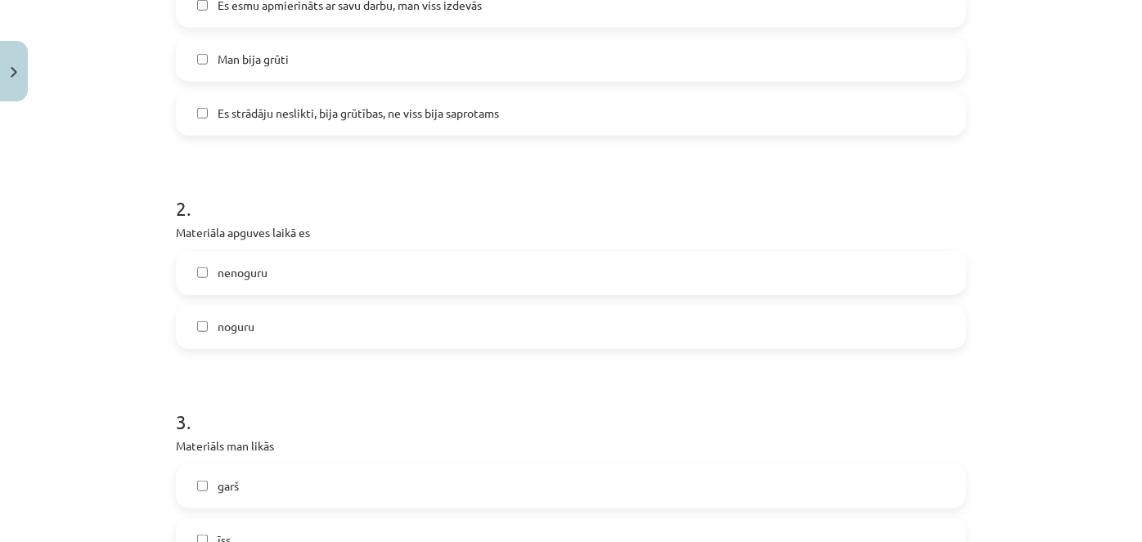
click at [298, 281] on label "nenoguru" at bounding box center [570, 273] width 787 height 41
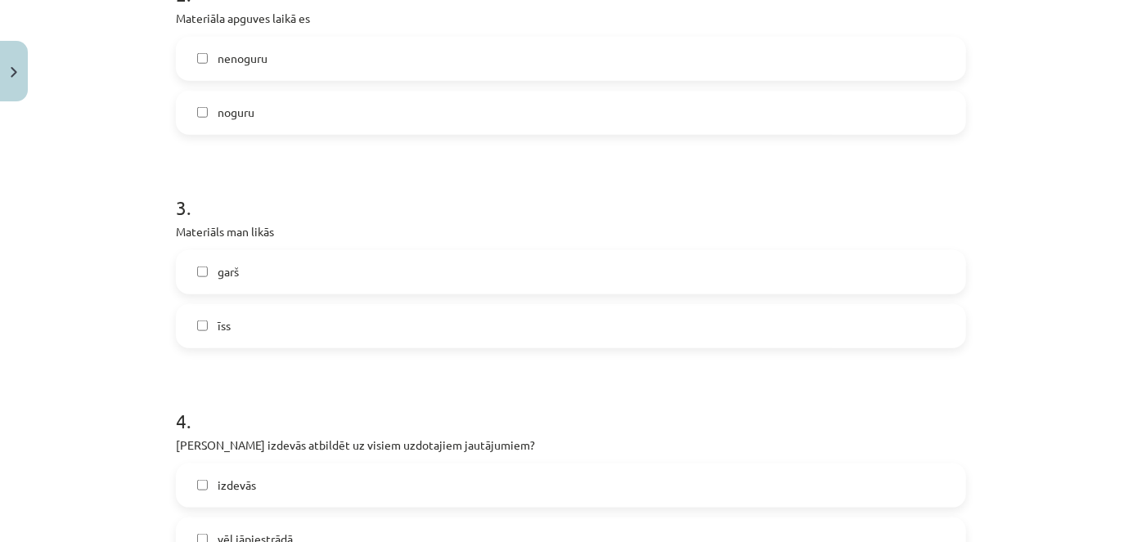
scroll to position [818, 0]
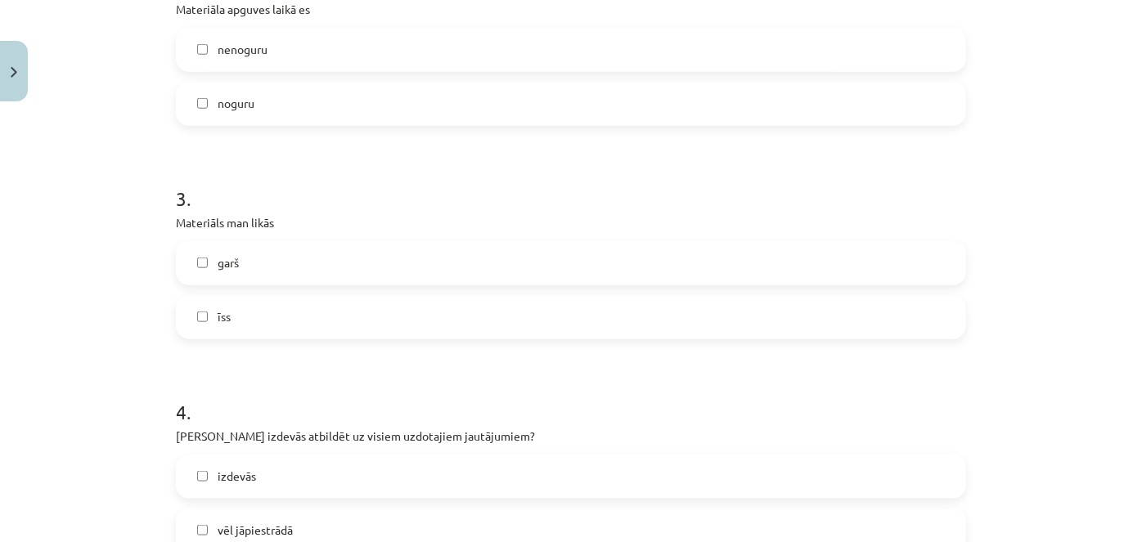
click at [330, 331] on label "īss" at bounding box center [570, 317] width 787 height 41
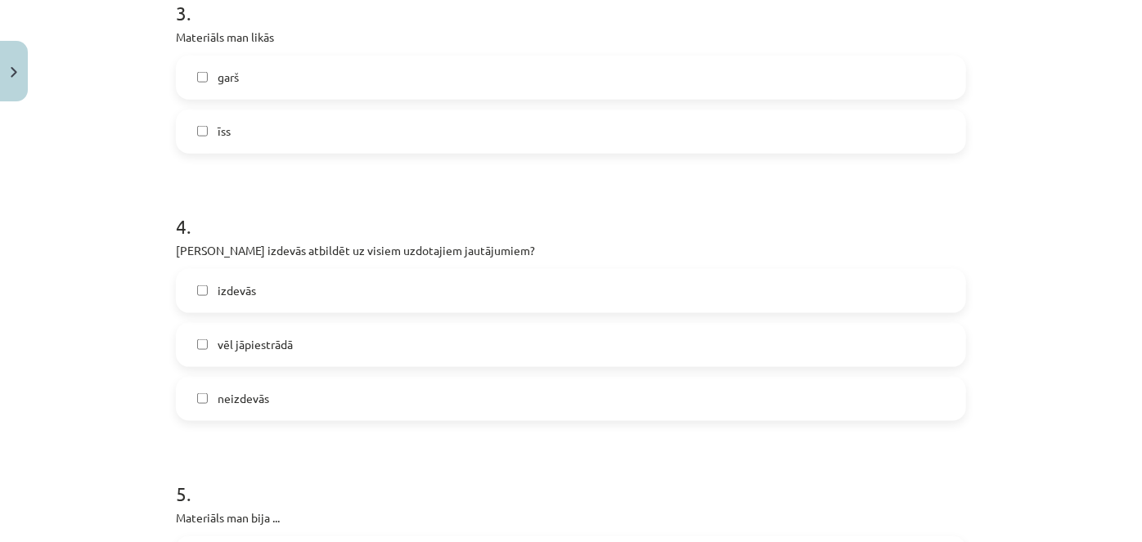
scroll to position [1040, 0]
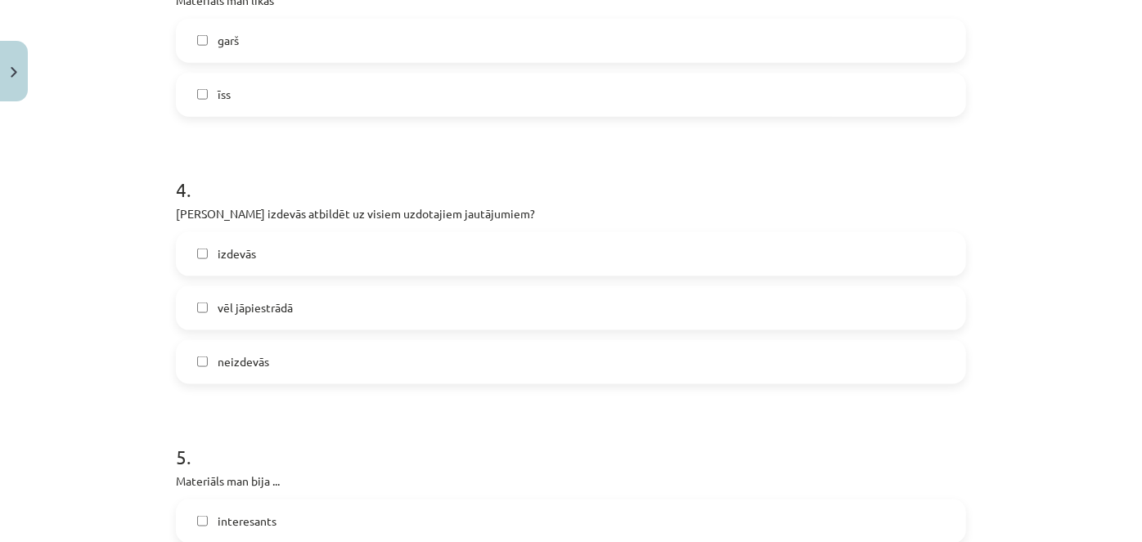
click at [332, 317] on label "vēl jāpiestrādā" at bounding box center [570, 308] width 787 height 41
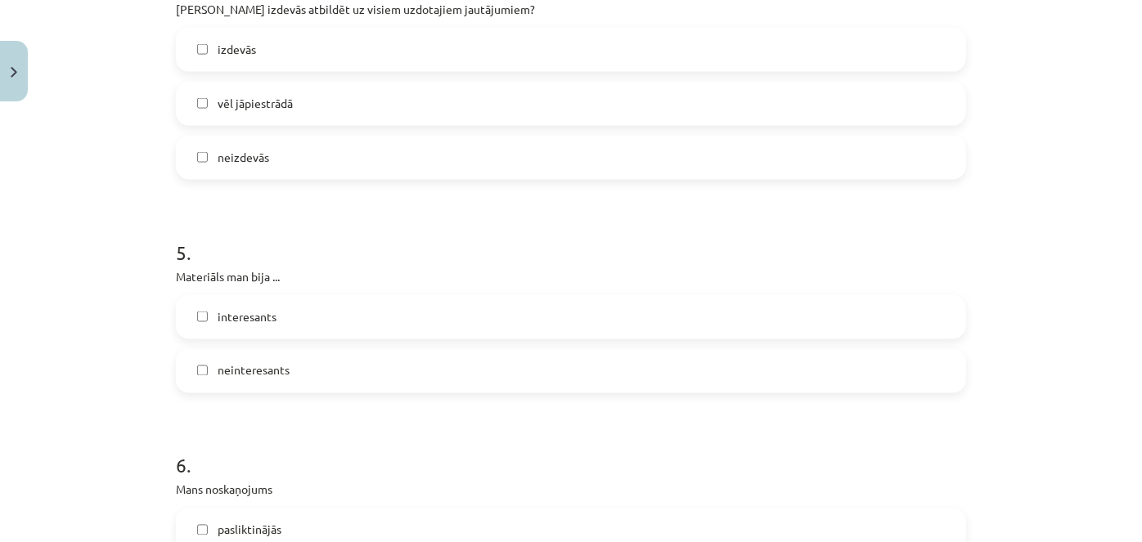
scroll to position [1264, 0]
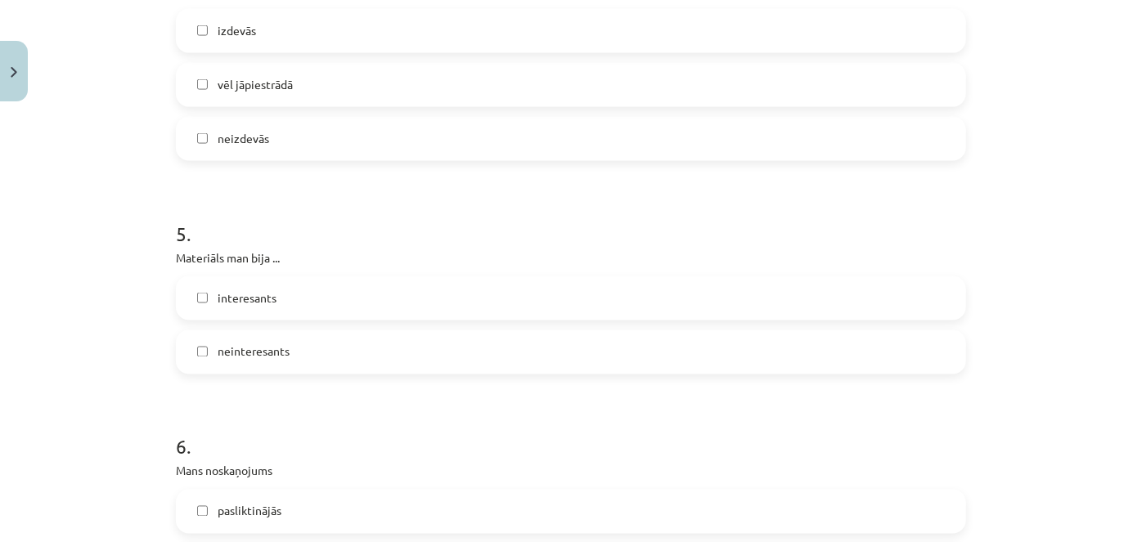
click at [317, 299] on label "interesants" at bounding box center [570, 298] width 787 height 41
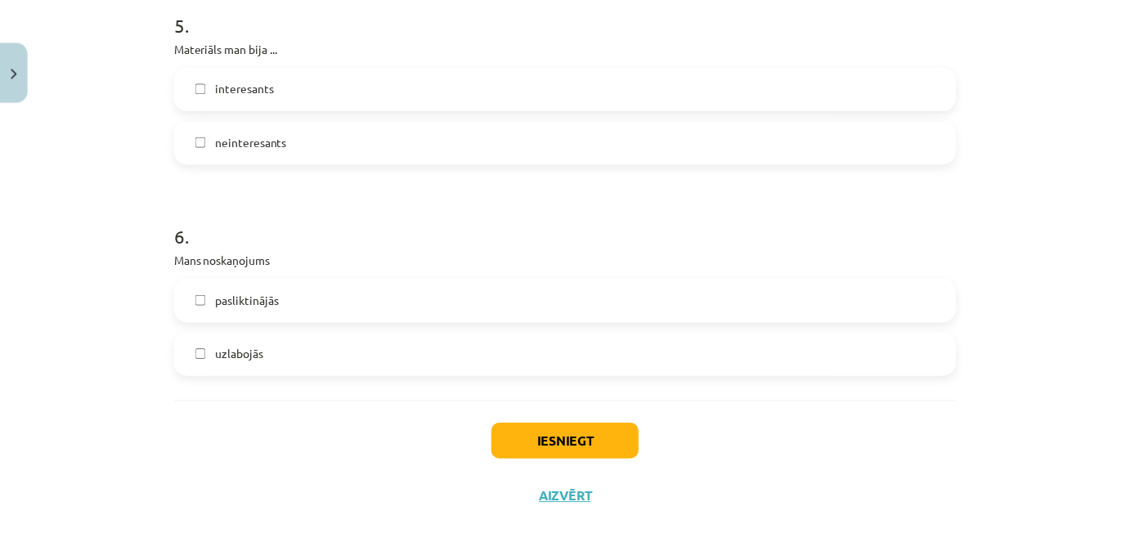
scroll to position [1497, 0]
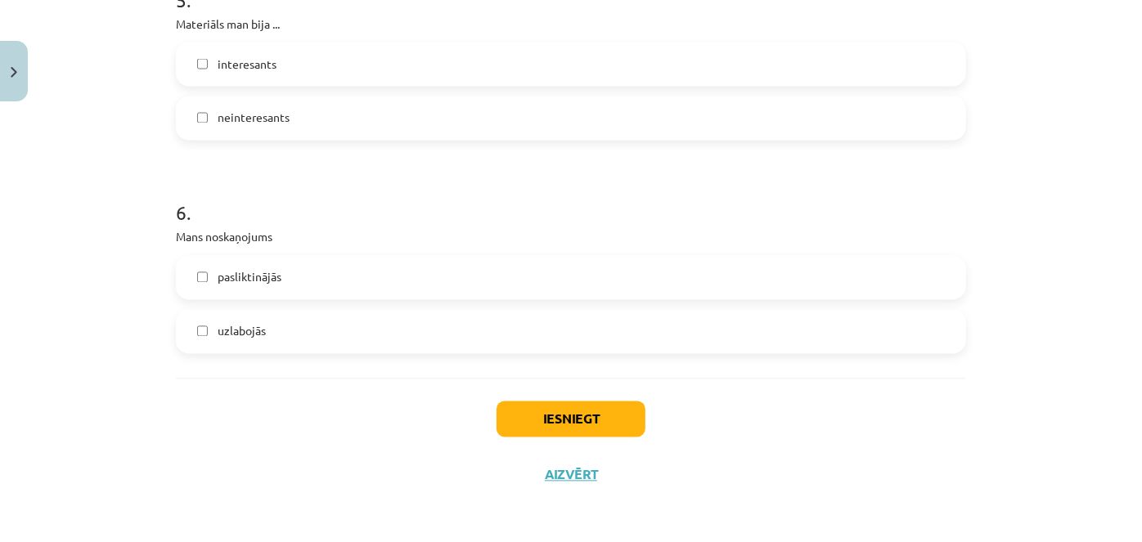
click at [330, 345] on label "uzlabojās" at bounding box center [570, 332] width 787 height 41
click at [356, 290] on label "pasliktinājās" at bounding box center [570, 278] width 787 height 41
click at [355, 336] on label "uzlabojās" at bounding box center [570, 332] width 787 height 41
click at [567, 428] on button "Iesniegt" at bounding box center [570, 420] width 149 height 36
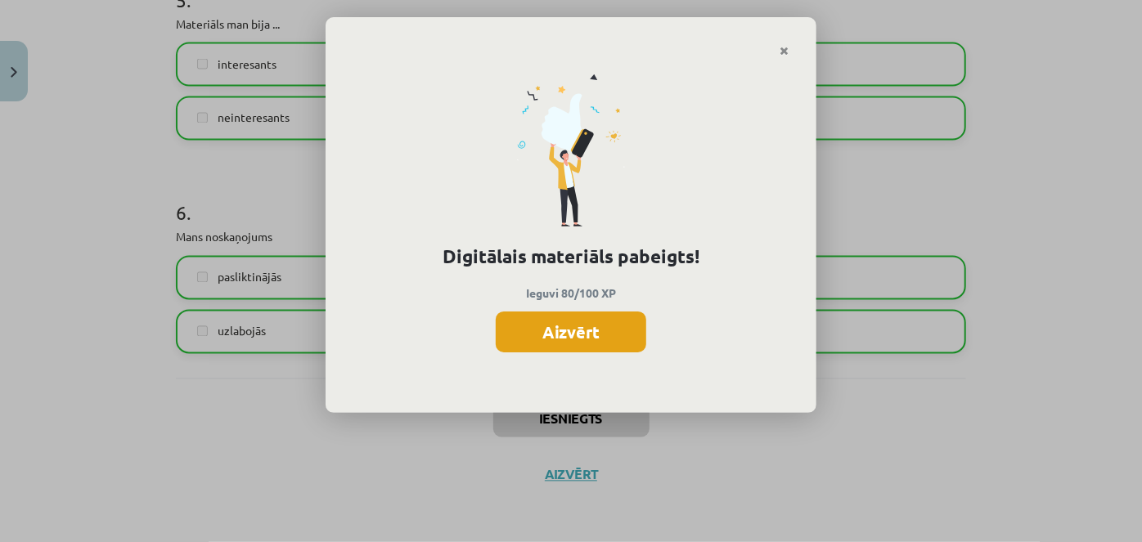
click at [571, 326] on button "Aizvērt" at bounding box center [571, 332] width 150 height 41
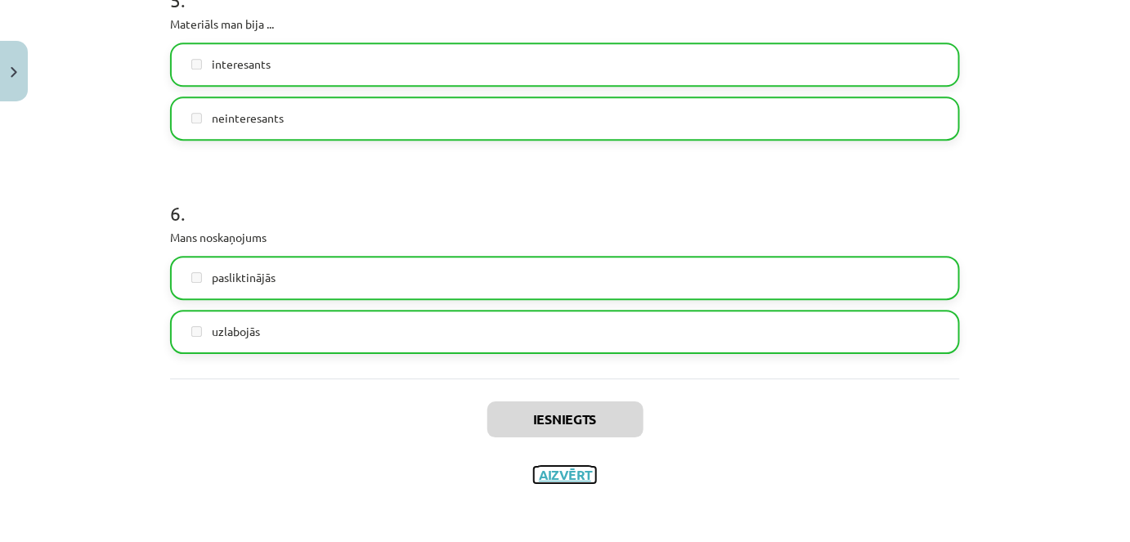
click at [548, 470] on button "Aizvērt" at bounding box center [565, 475] width 62 height 16
